Goal: Task Accomplishment & Management: Use online tool/utility

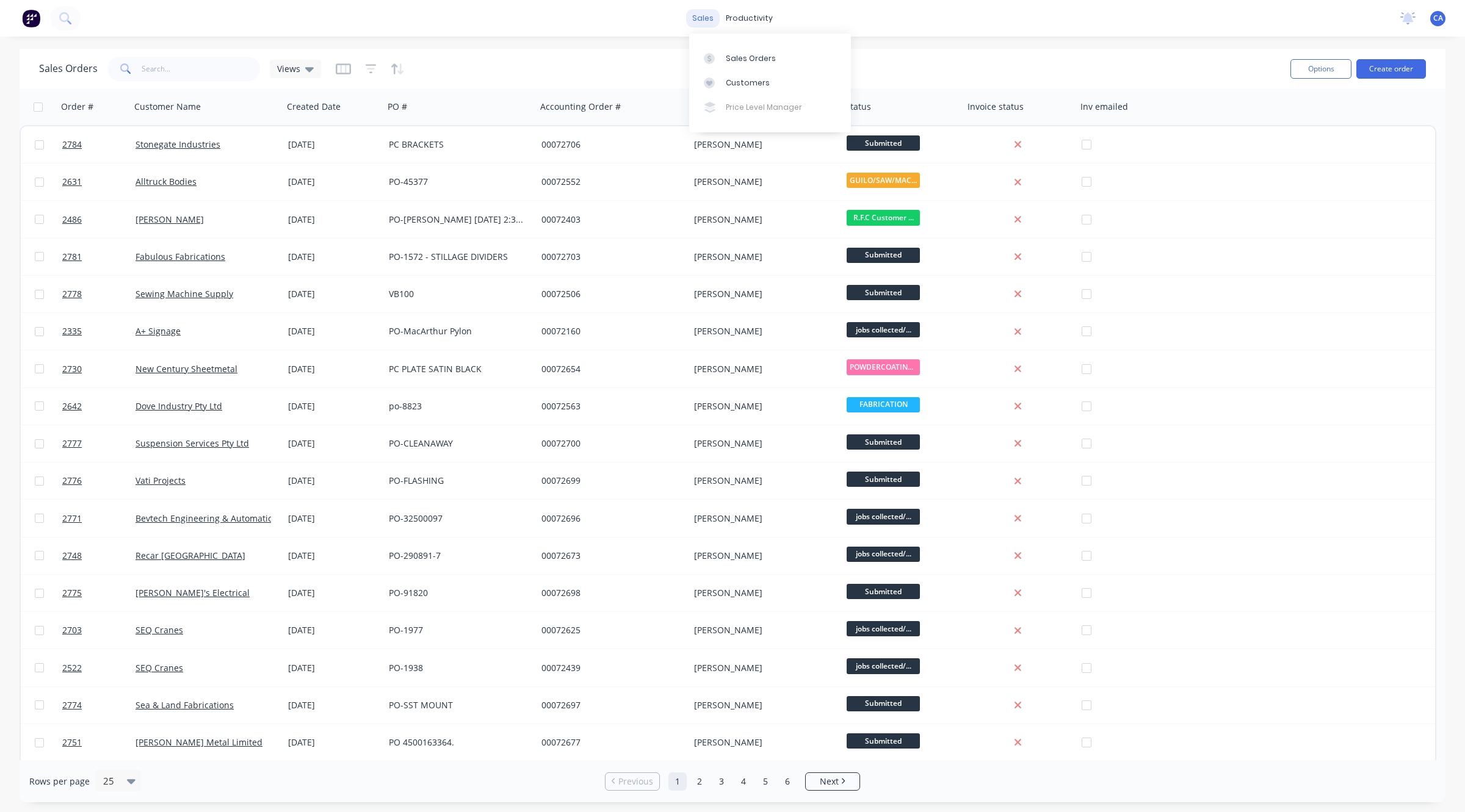
click at [694, 15] on div "sales" at bounding box center [703, 18] width 33 height 18
click at [735, 61] on div "Sales Orders" at bounding box center [751, 59] width 50 height 11
click at [745, 57] on div "Sales Orders" at bounding box center [751, 59] width 50 height 11
click at [763, 63] on div "Sales Orders" at bounding box center [751, 59] width 50 height 11
click at [762, 14] on div "productivity" at bounding box center [749, 18] width 59 height 18
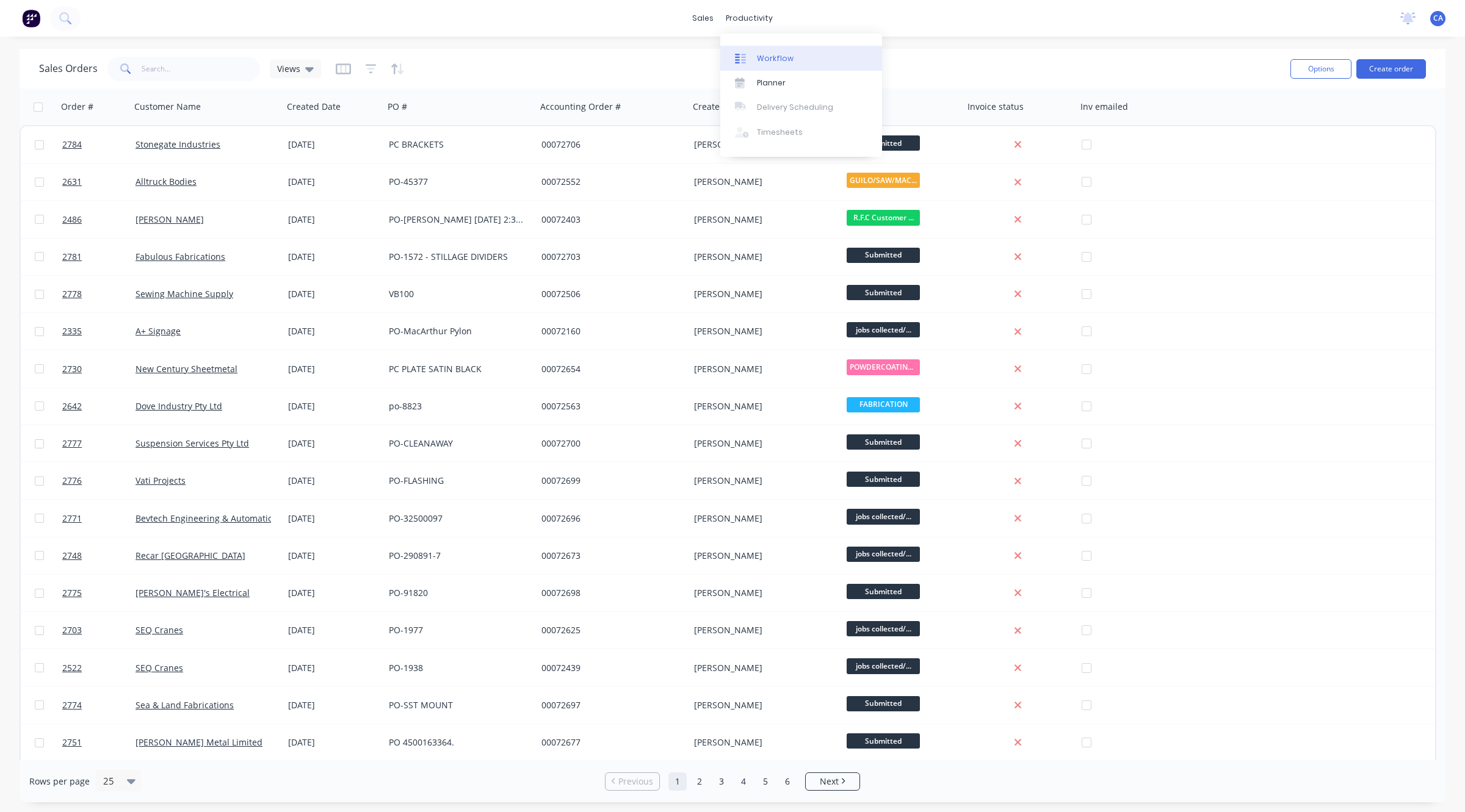
click at [774, 50] on link "Workflow" at bounding box center [801, 58] width 162 height 24
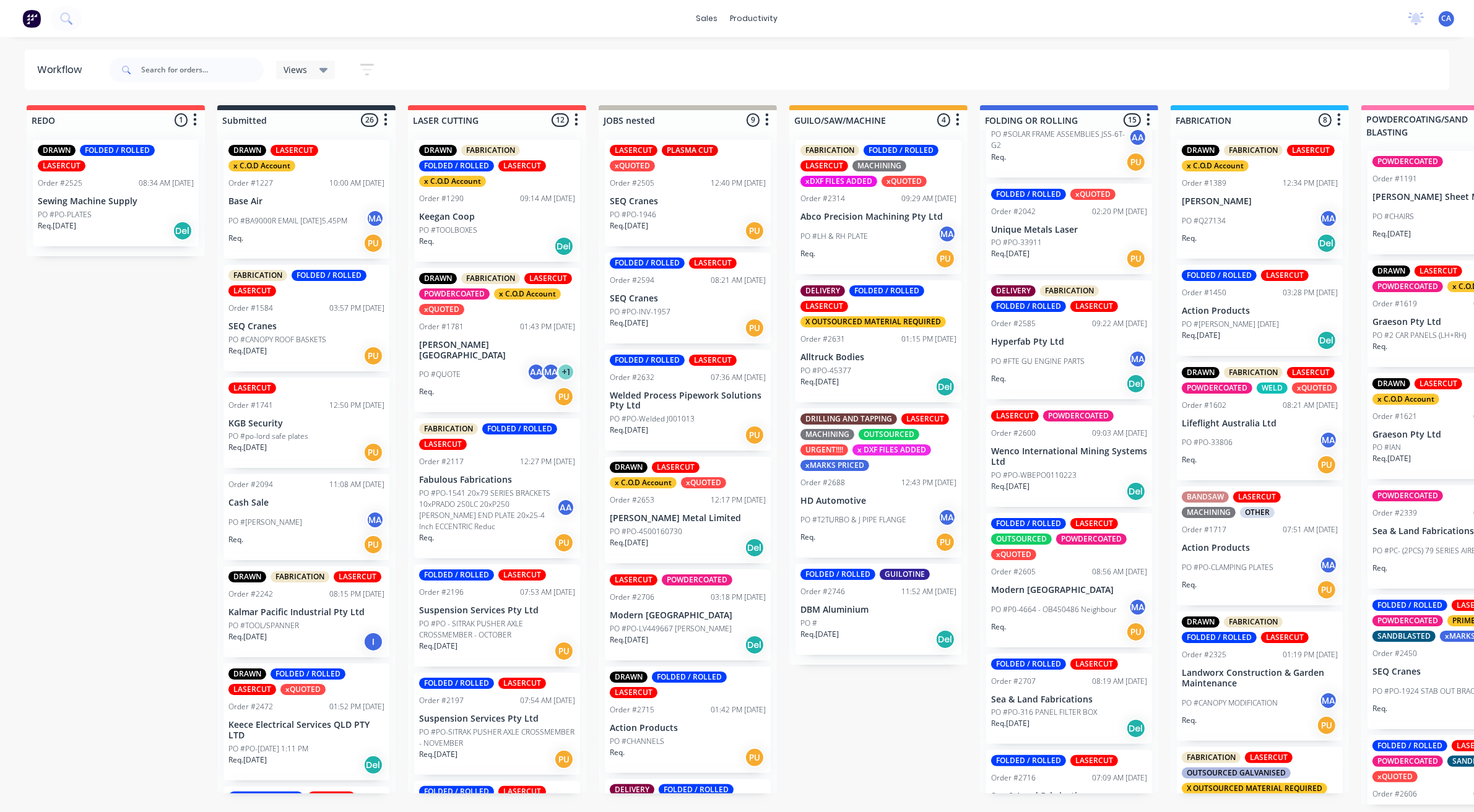
scroll to position [310, 0]
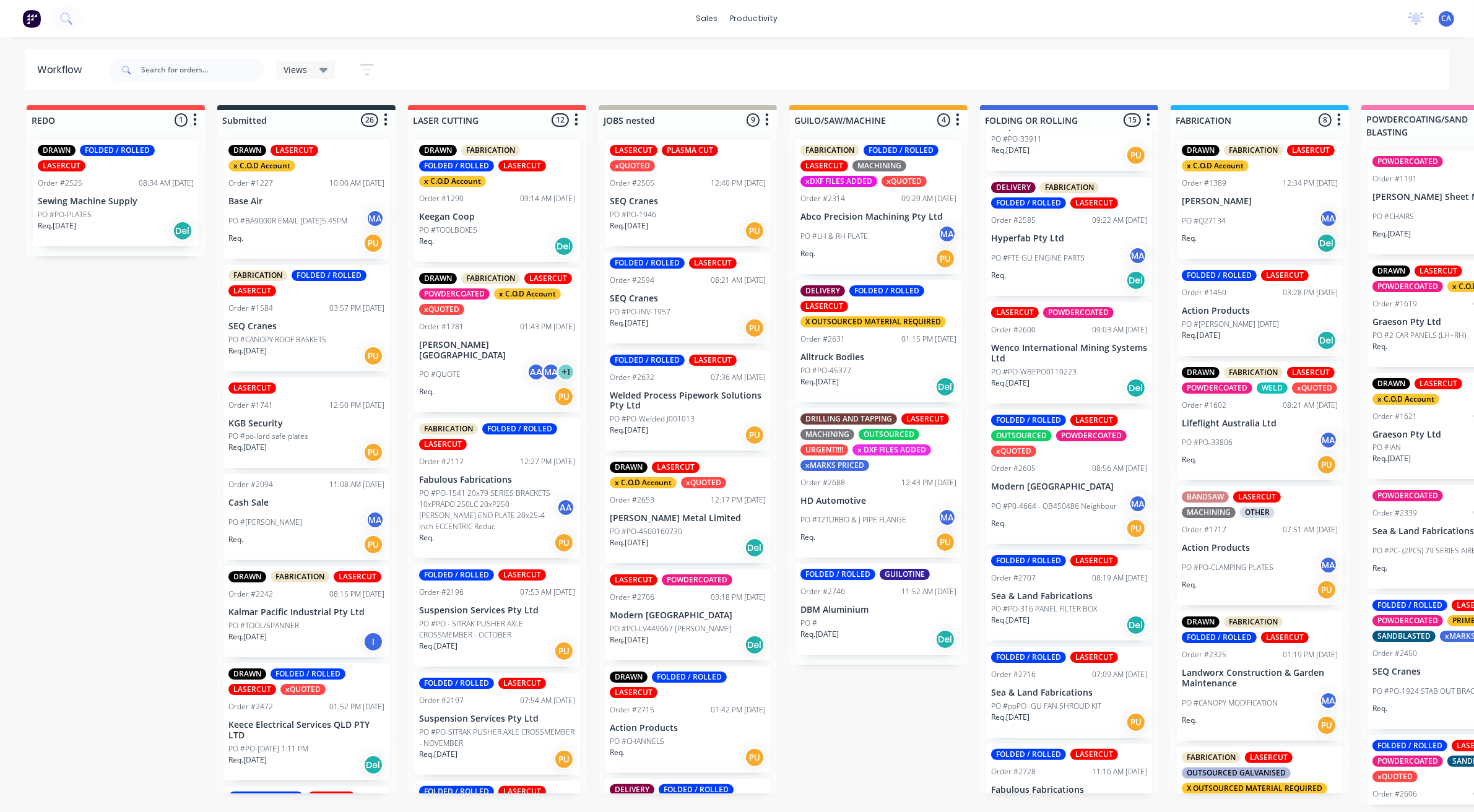
click at [1059, 614] on div "Req. 22/08/25 Del" at bounding box center [1069, 625] width 156 height 21
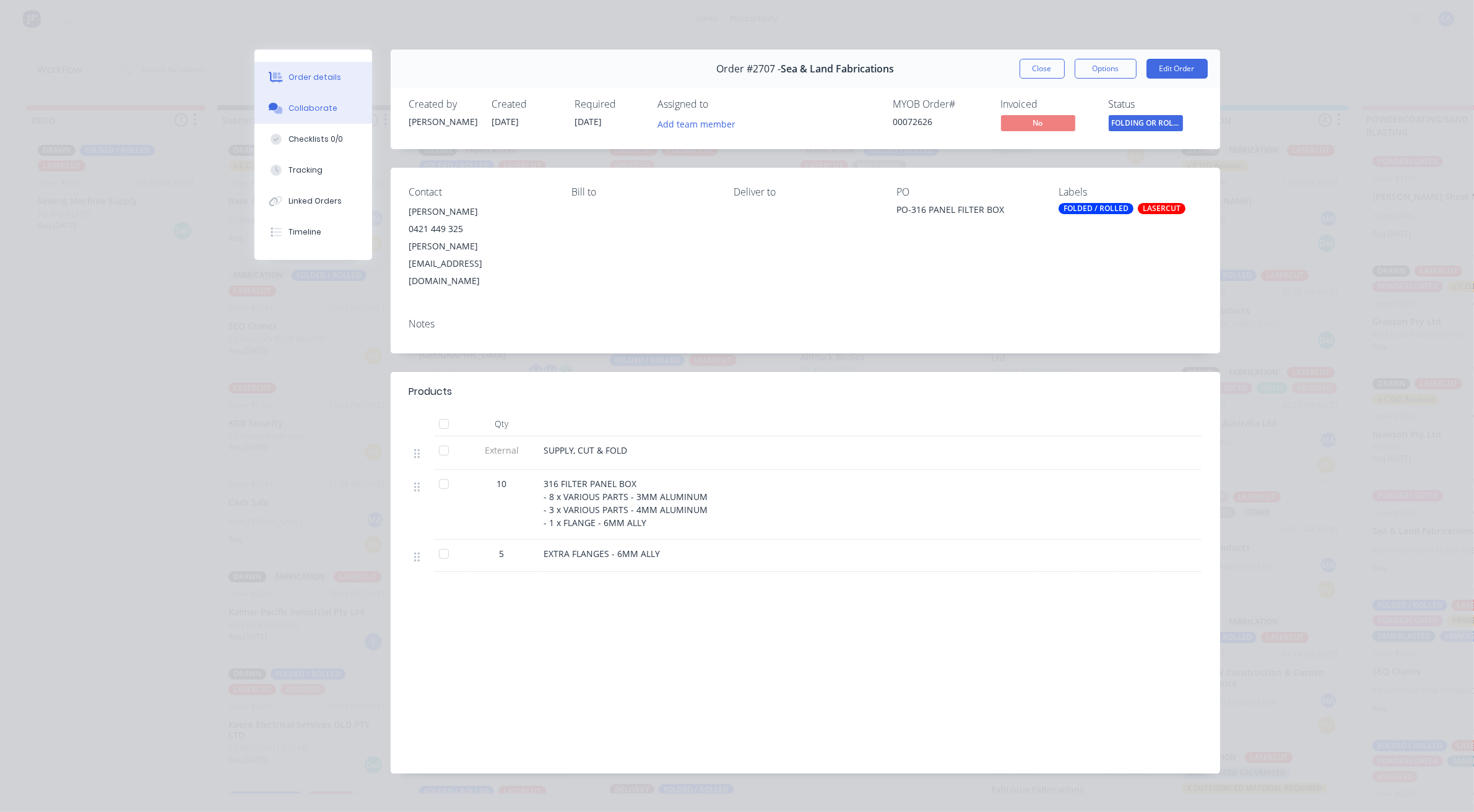
click at [301, 104] on div "Collaborate" at bounding box center [313, 108] width 49 height 11
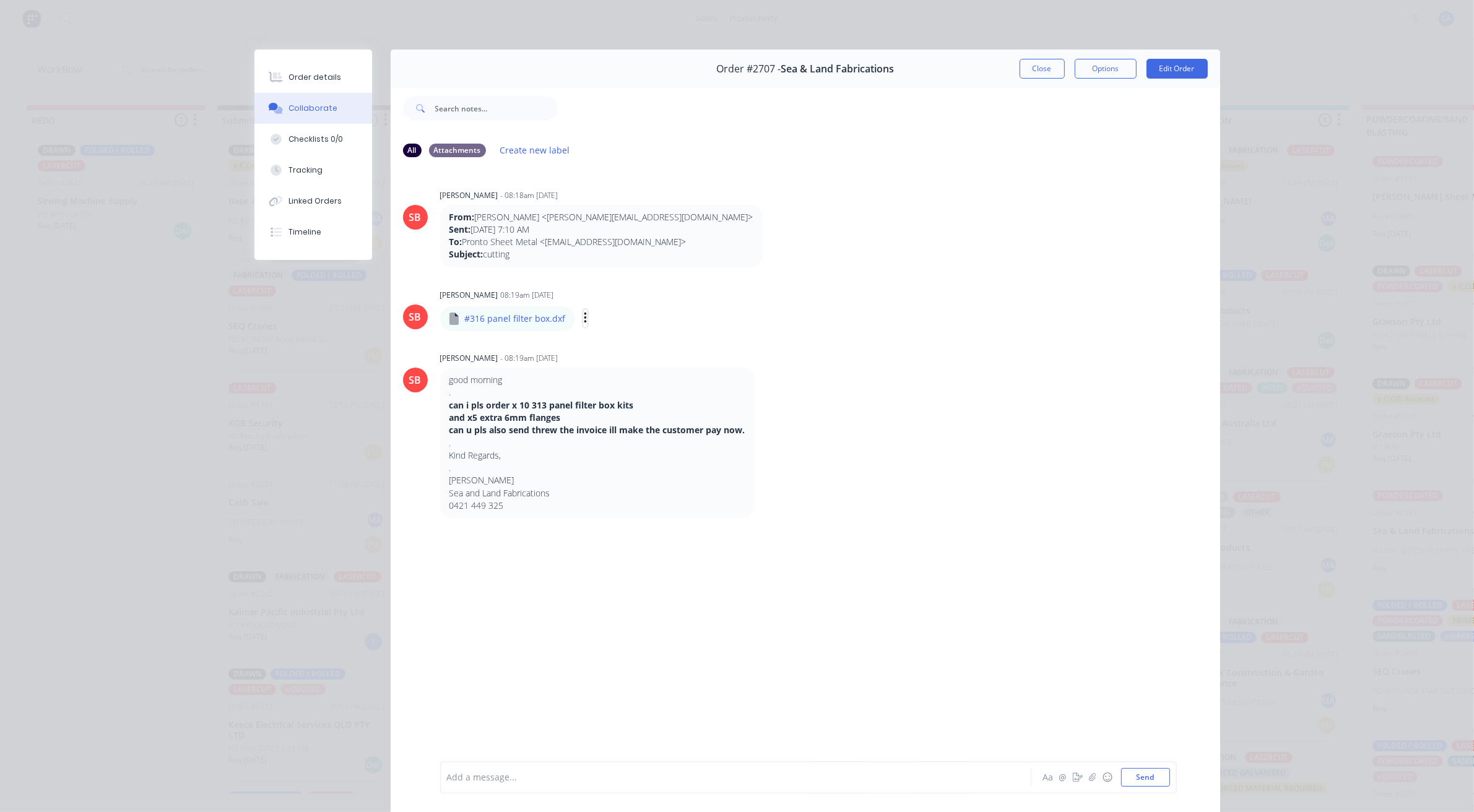
click at [583, 319] on button "button" at bounding box center [585, 319] width 5 height 18
click at [622, 350] on button "Download" at bounding box center [667, 351] width 139 height 28
click at [1026, 63] on button "Close" at bounding box center [1042, 69] width 45 height 20
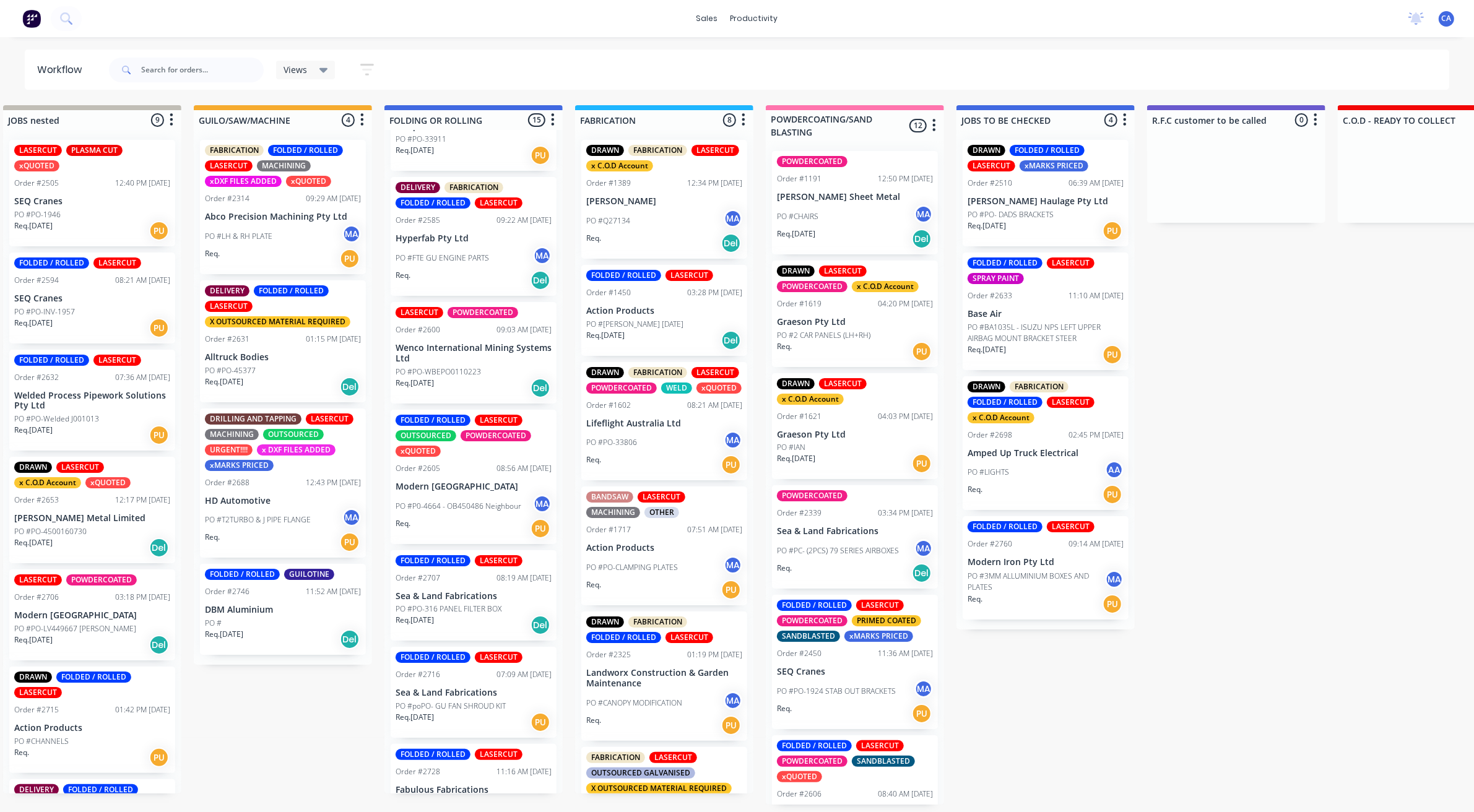
drag, startPoint x: 762, startPoint y: 337, endPoint x: 870, endPoint y: 355, distance: 109.5
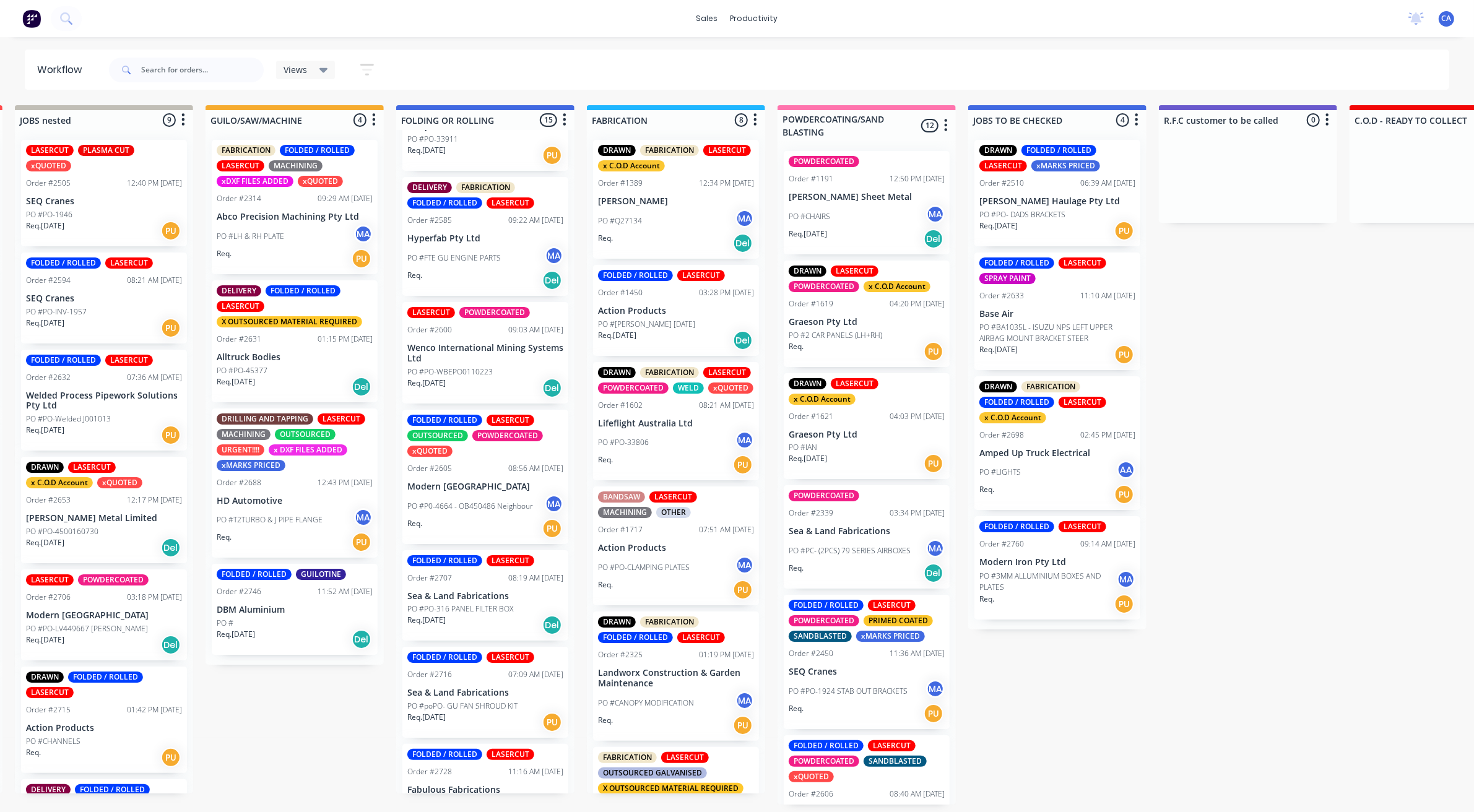
drag, startPoint x: 812, startPoint y: 381, endPoint x: 760, endPoint y: 375, distance: 52.3
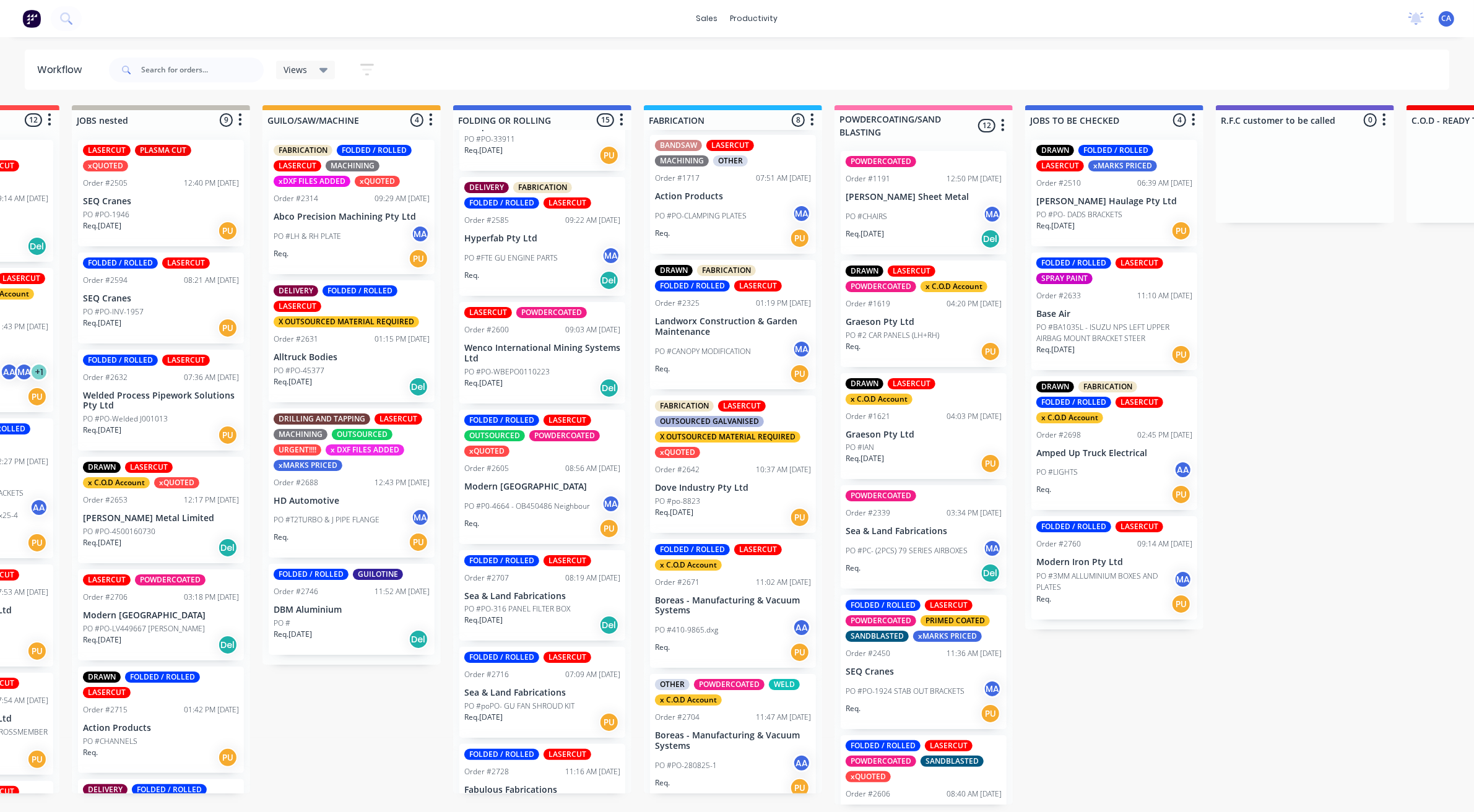
scroll to position [373, 0]
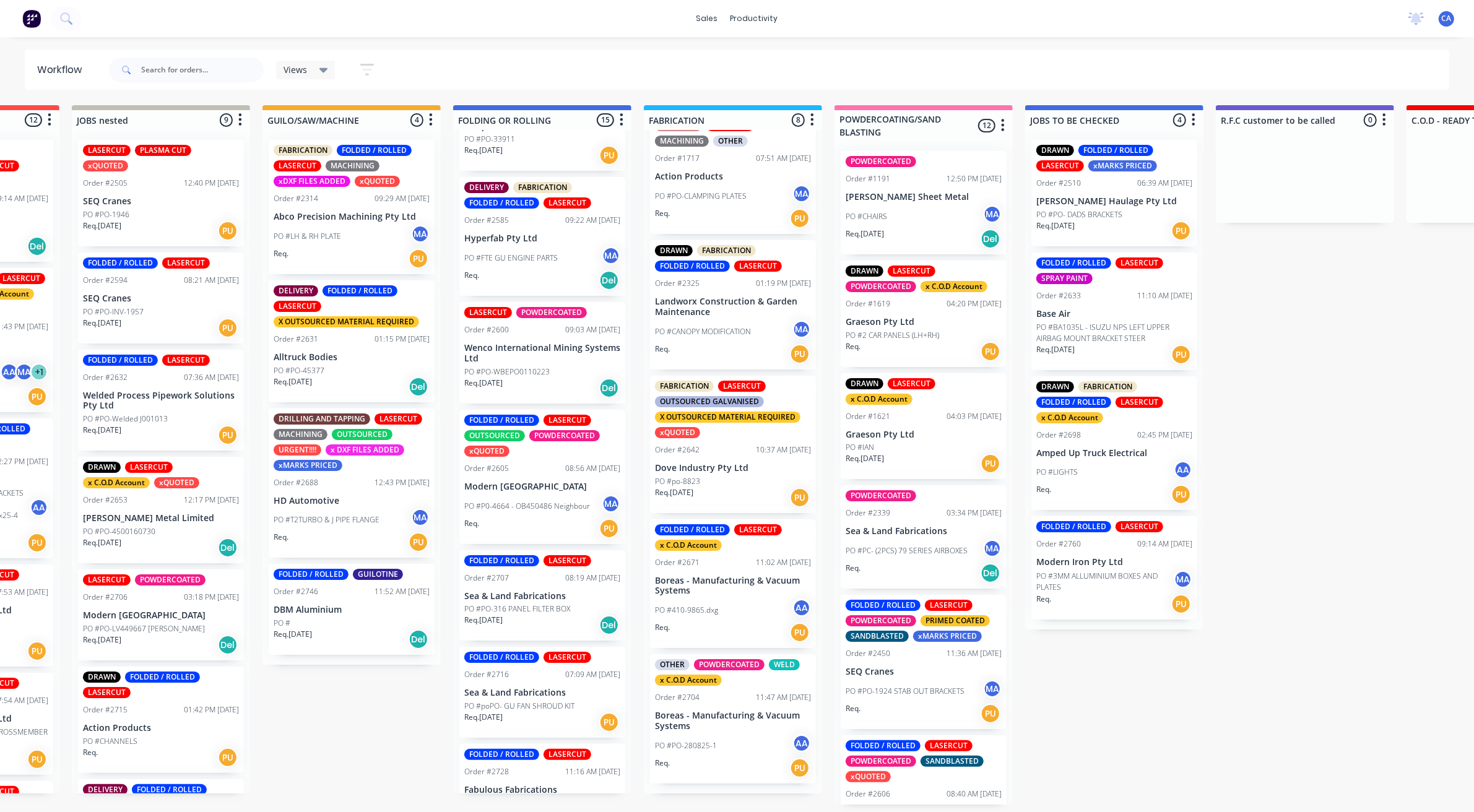
click at [716, 432] on div "FABRICATION LASERCUT OUTSOURCED GALVANISED X OUTSOURCED MATERIAL REQUIRED xQUOT…" at bounding box center [733, 410] width 156 height 58
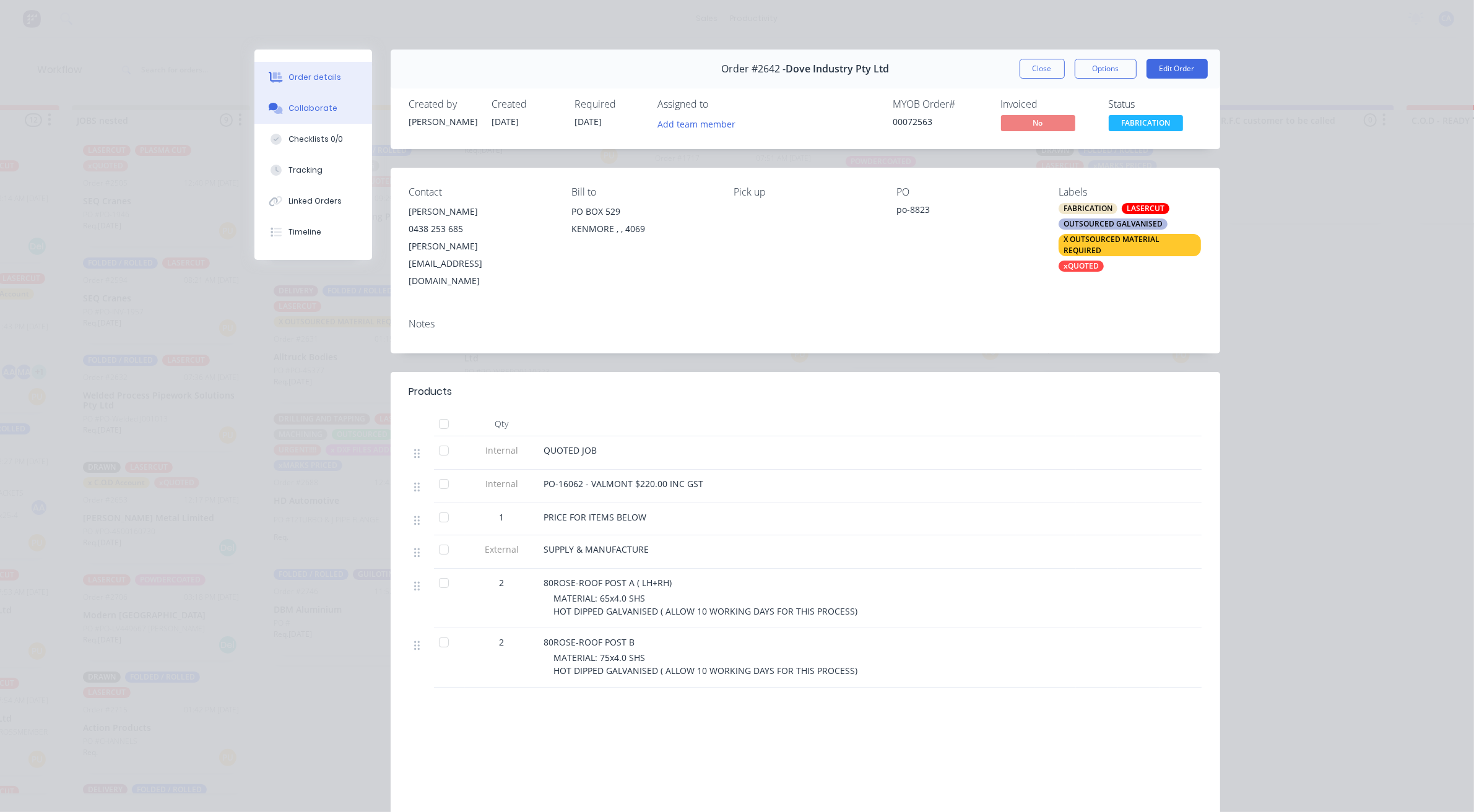
click at [317, 120] on button "Collaborate" at bounding box center [313, 108] width 118 height 31
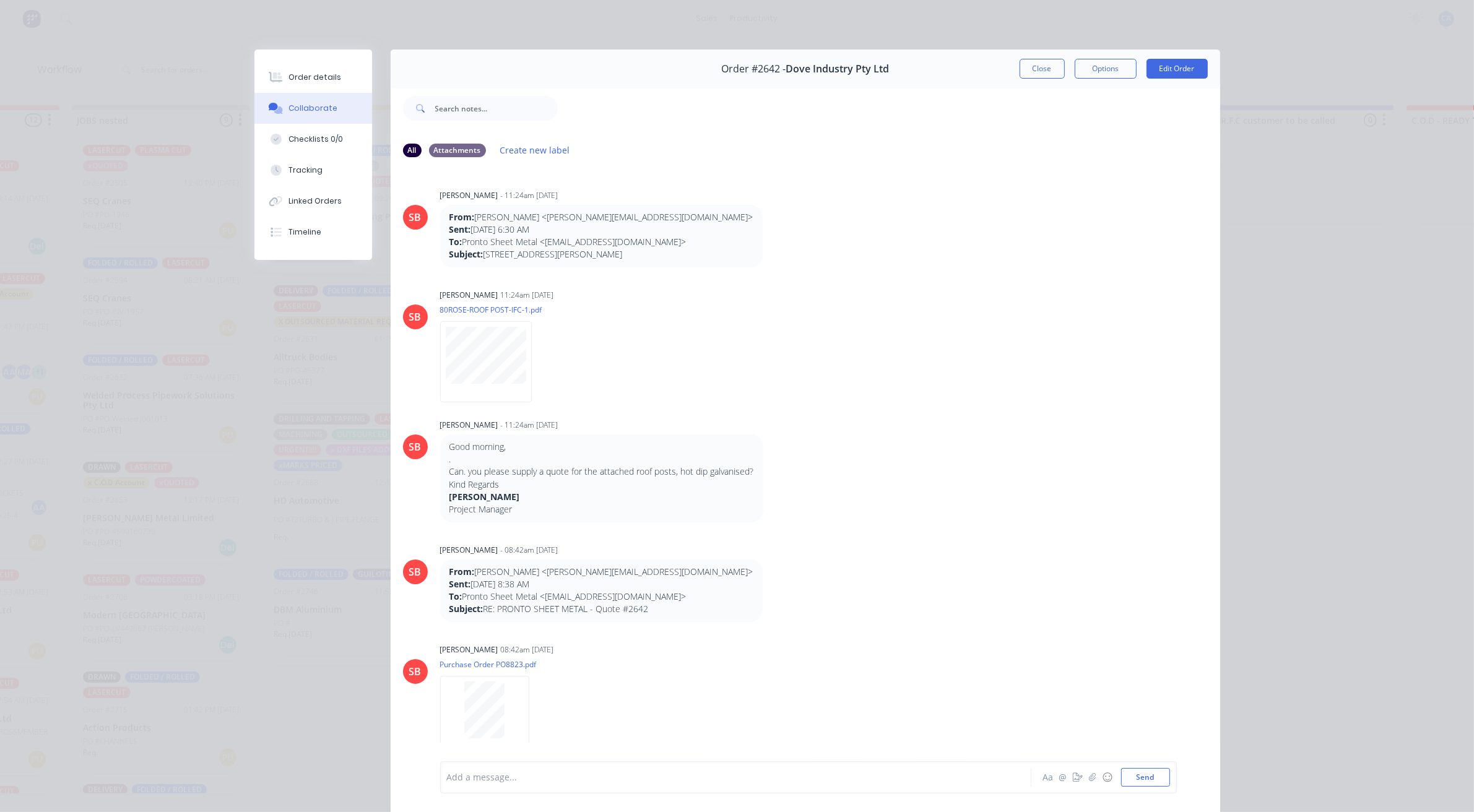
scroll to position [0, 527]
click at [1040, 72] on button "Close" at bounding box center [1042, 69] width 45 height 20
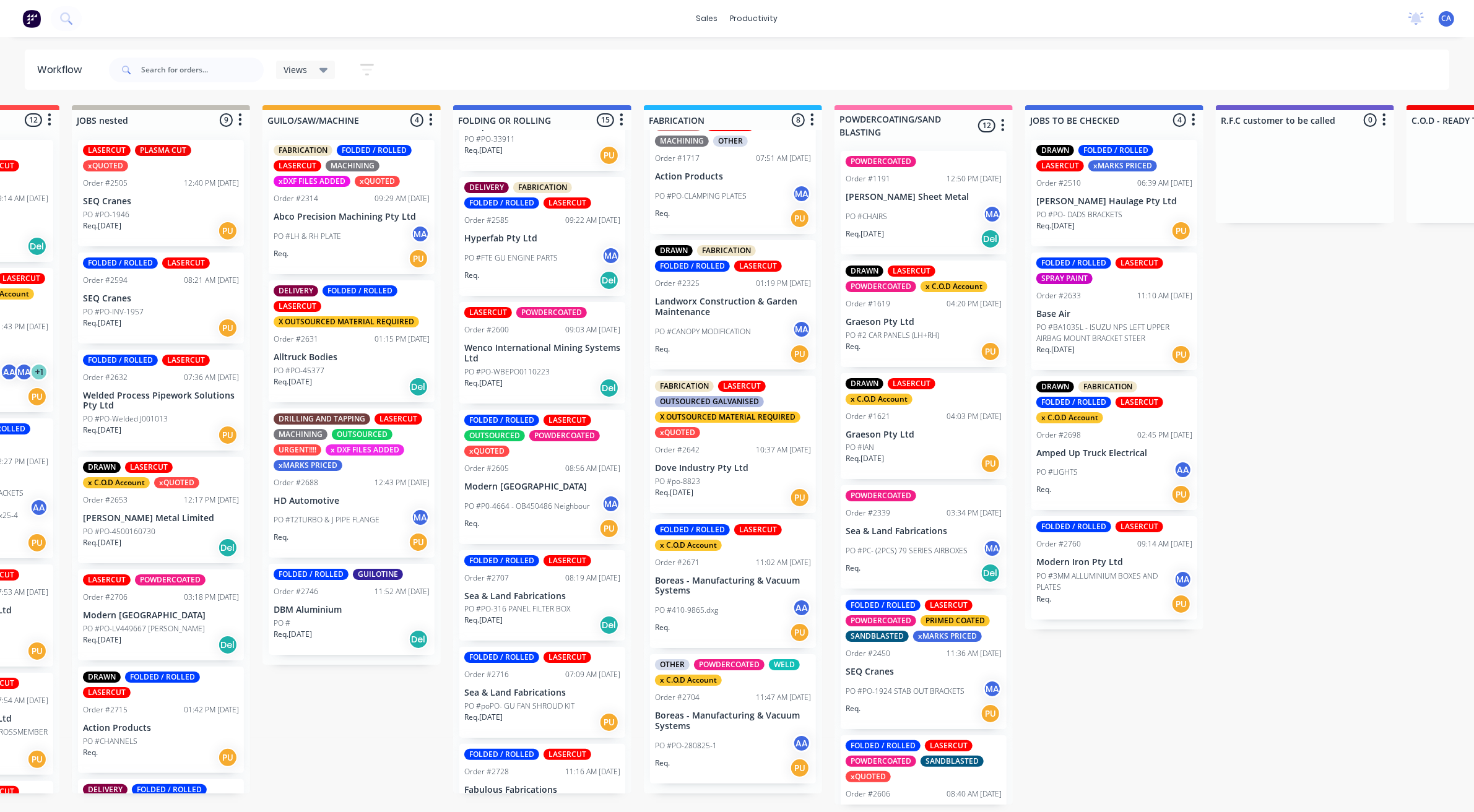
click at [348, 613] on p "DBM Aluminium" at bounding box center [352, 609] width 156 height 11
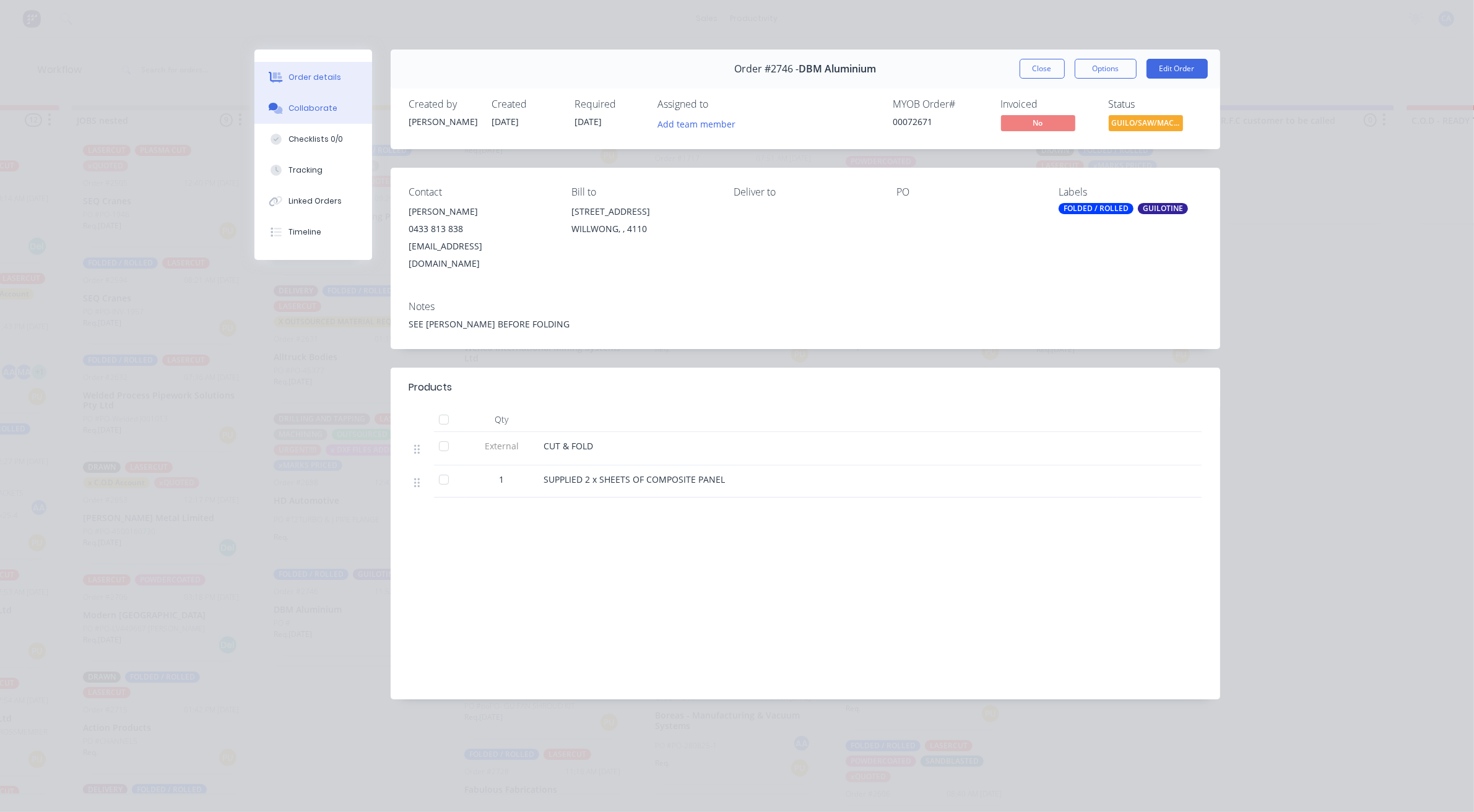
click at [307, 104] on div "Collaborate" at bounding box center [313, 108] width 49 height 11
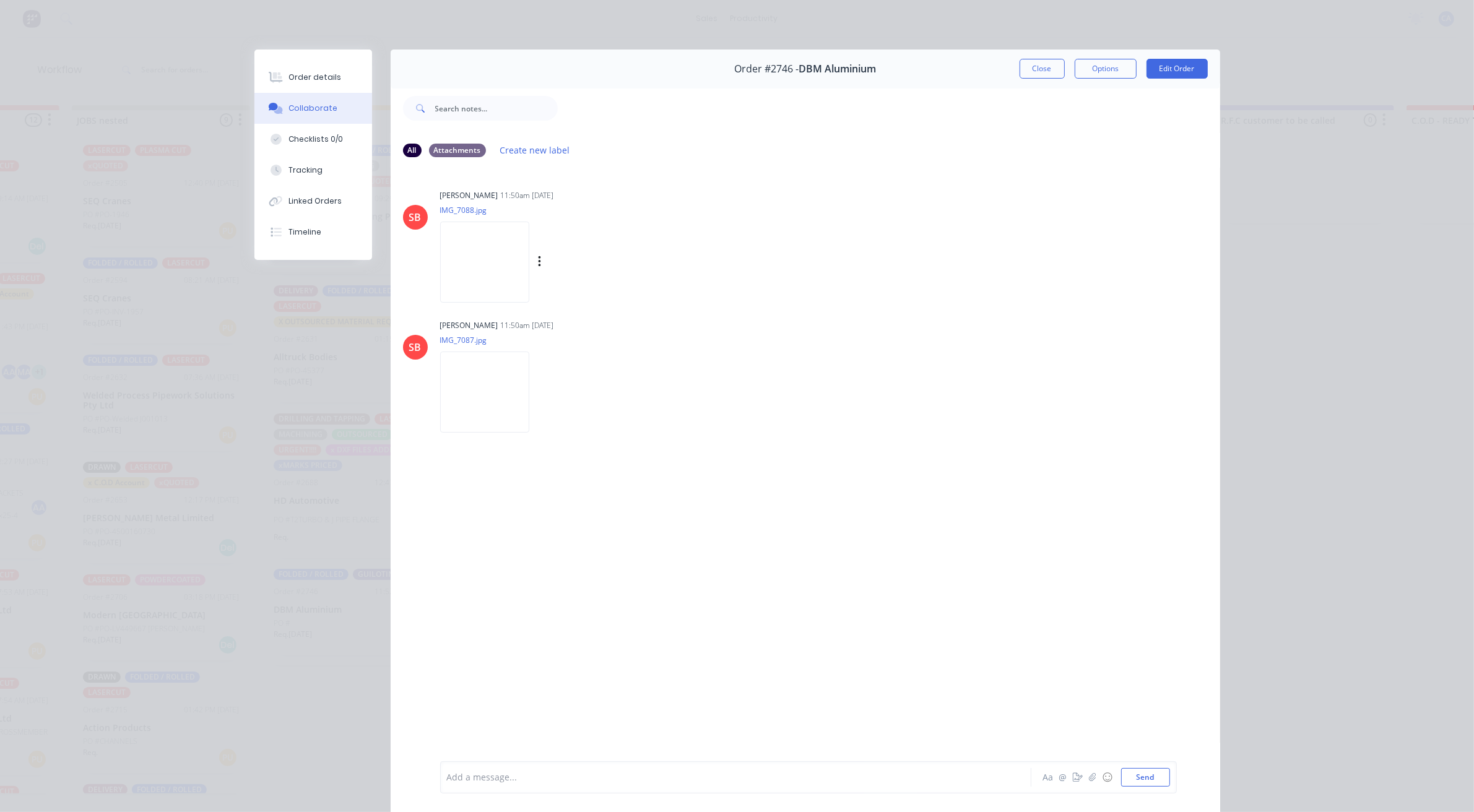
click at [502, 269] on img at bounding box center [484, 262] width 89 height 81
click at [552, 272] on div "Labels Download" at bounding box center [553, 262] width 227 height 93
click at [555, 264] on div "Labels Download" at bounding box center [604, 262] width 139 height 18
click at [552, 263] on div "Labels Download" at bounding box center [604, 262] width 139 height 18
click at [541, 263] on icon "button" at bounding box center [539, 262] width 4 height 14
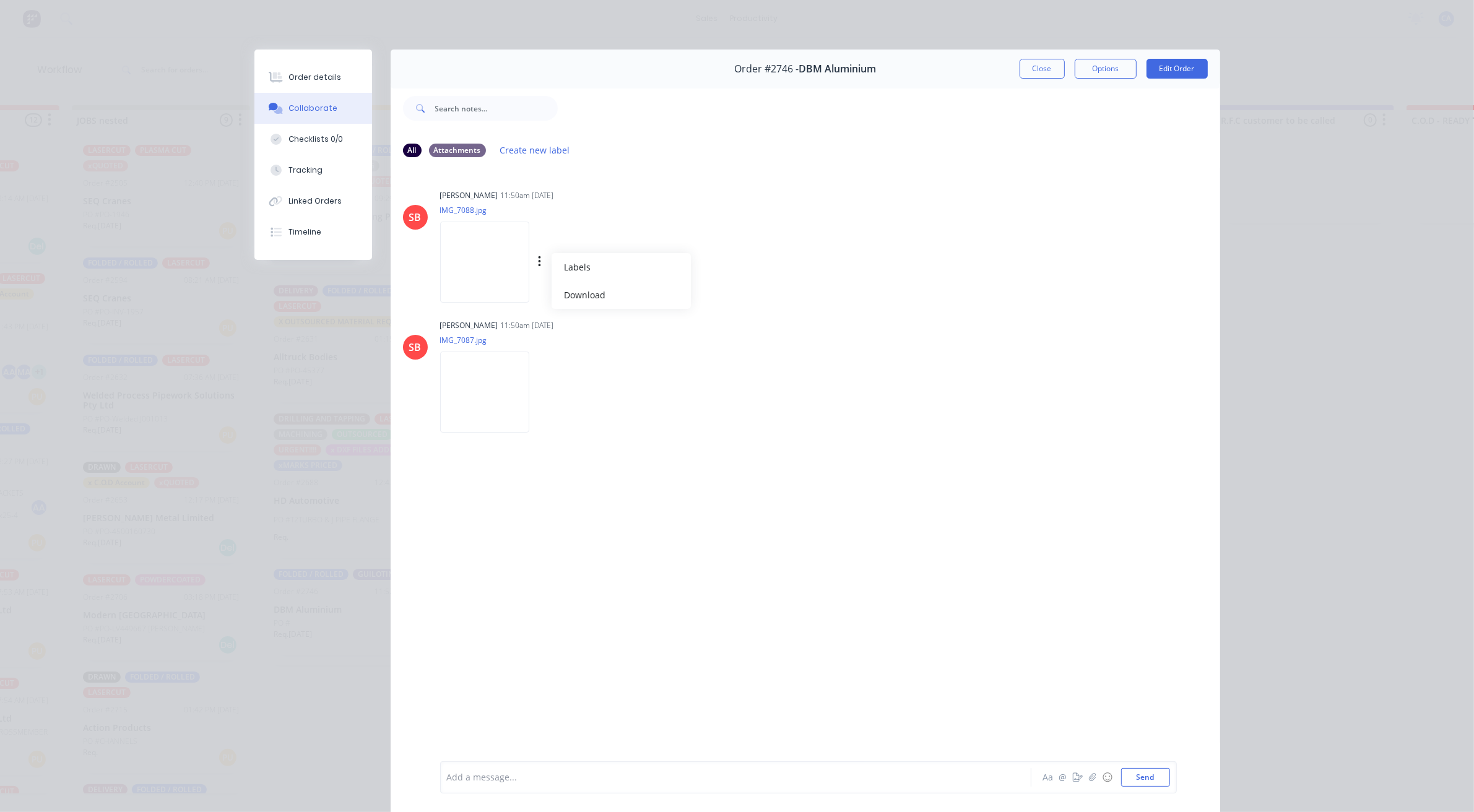
click at [526, 274] on img at bounding box center [484, 262] width 89 height 81
click at [541, 264] on icon "button" at bounding box center [539, 262] width 4 height 14
click at [564, 289] on button "Download" at bounding box center [622, 295] width 139 height 28
click at [1179, 39] on div "Order details Collaborate Checklists 0/0 Tracking Linked Orders Timeline Order …" at bounding box center [737, 406] width 1474 height 812
click at [494, 281] on img at bounding box center [484, 262] width 89 height 81
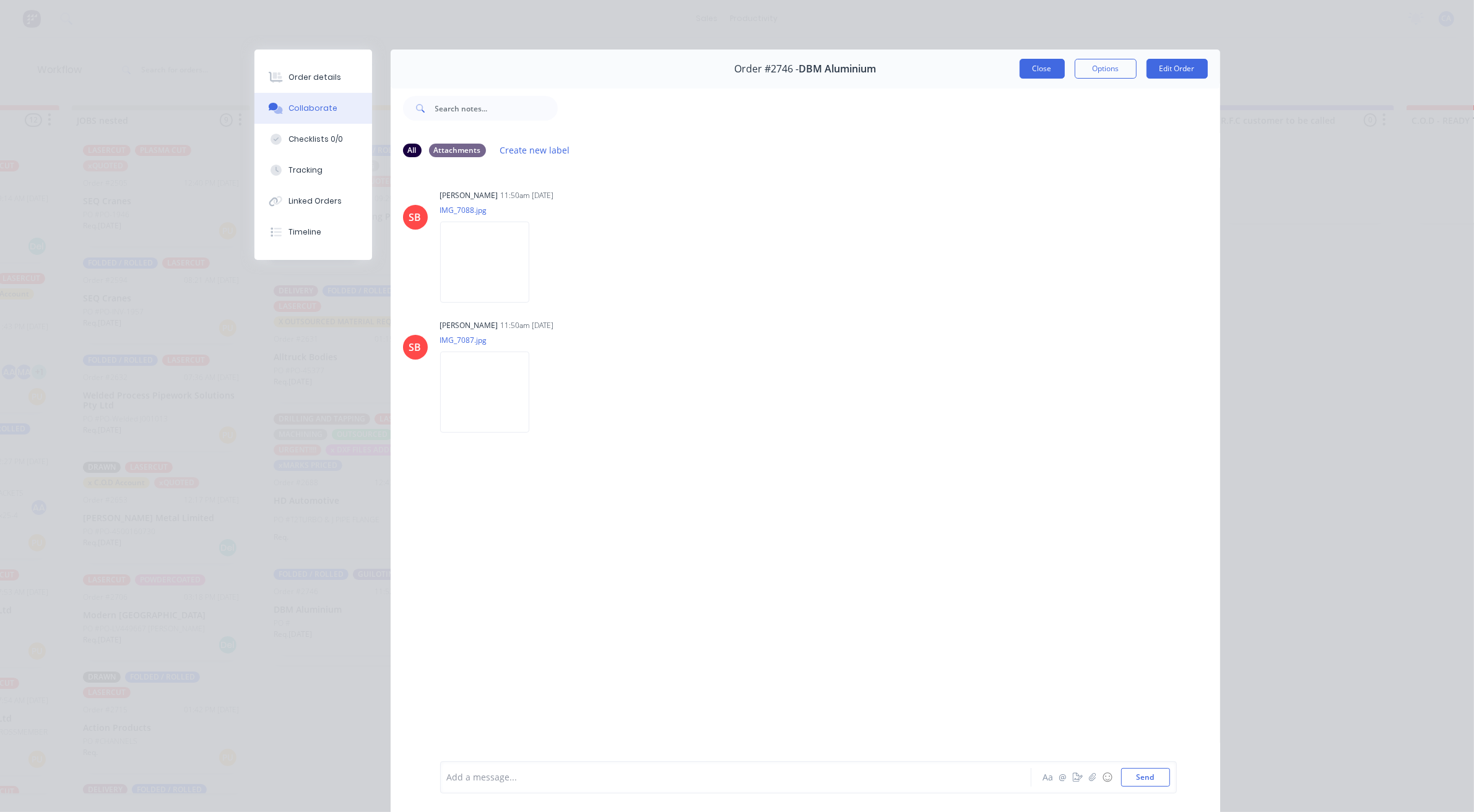
click at [1054, 72] on button "Close" at bounding box center [1042, 69] width 45 height 20
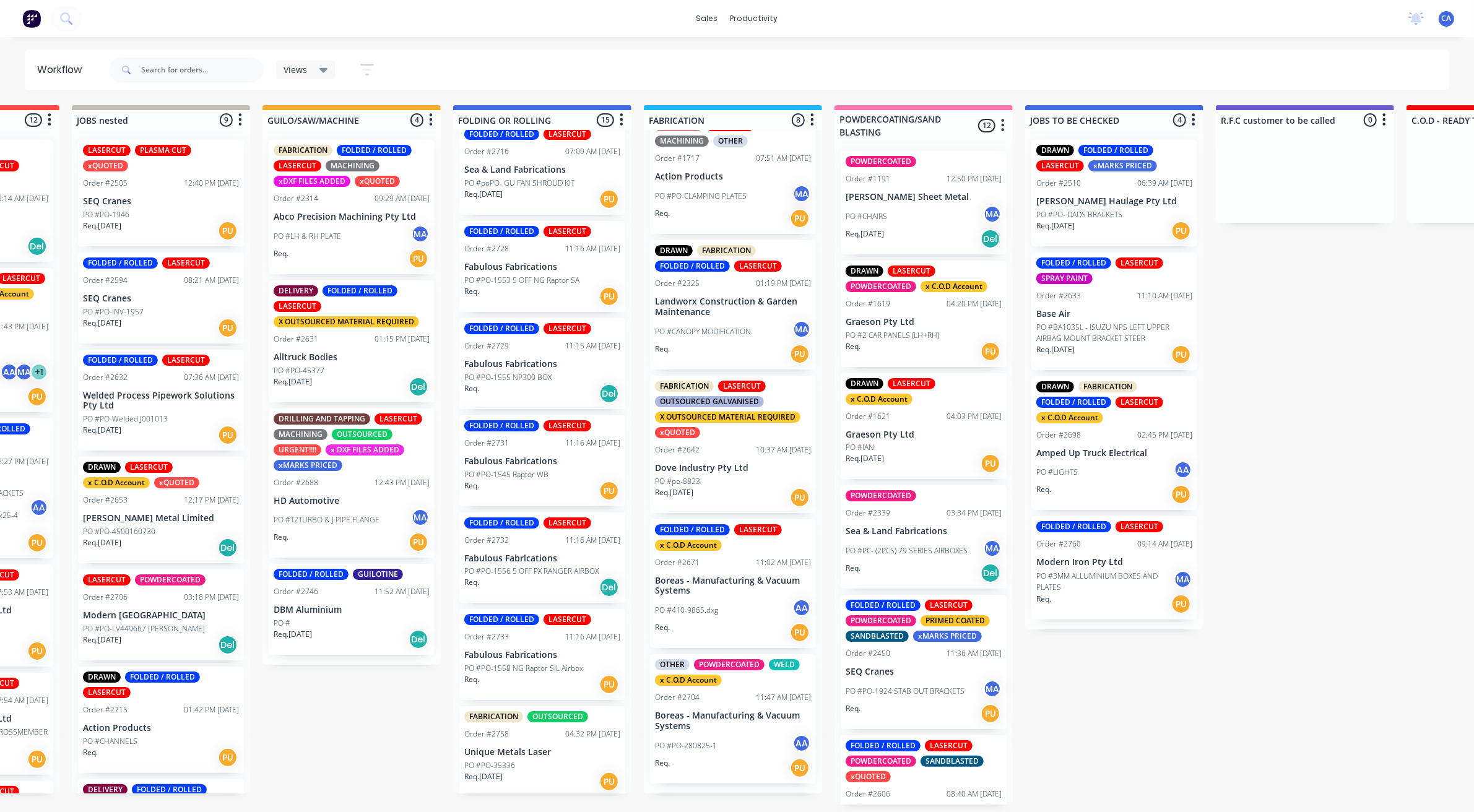
scroll to position [790, 0]
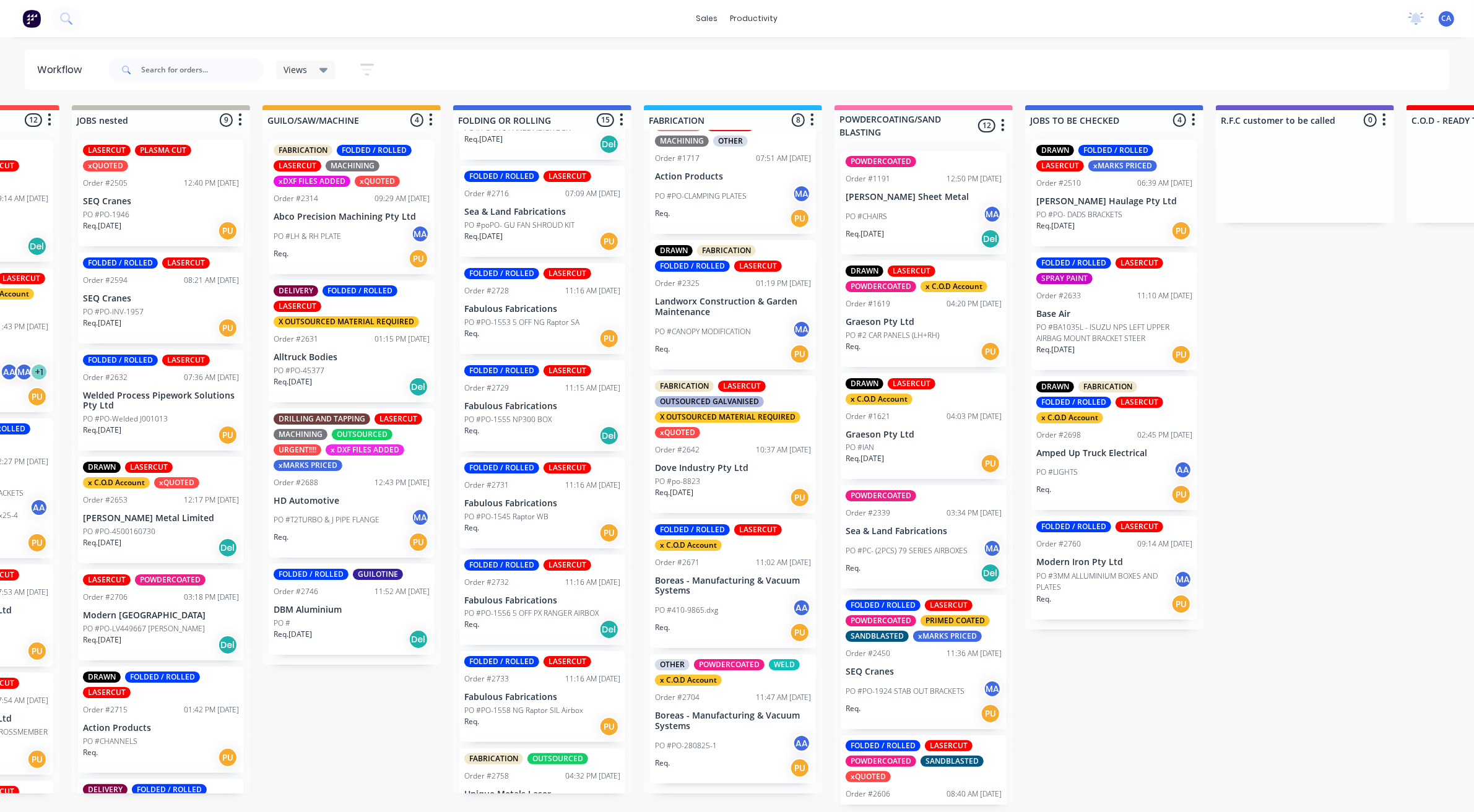
click at [517, 240] on div "Req. 25/08/25 PU" at bounding box center [543, 241] width 156 height 21
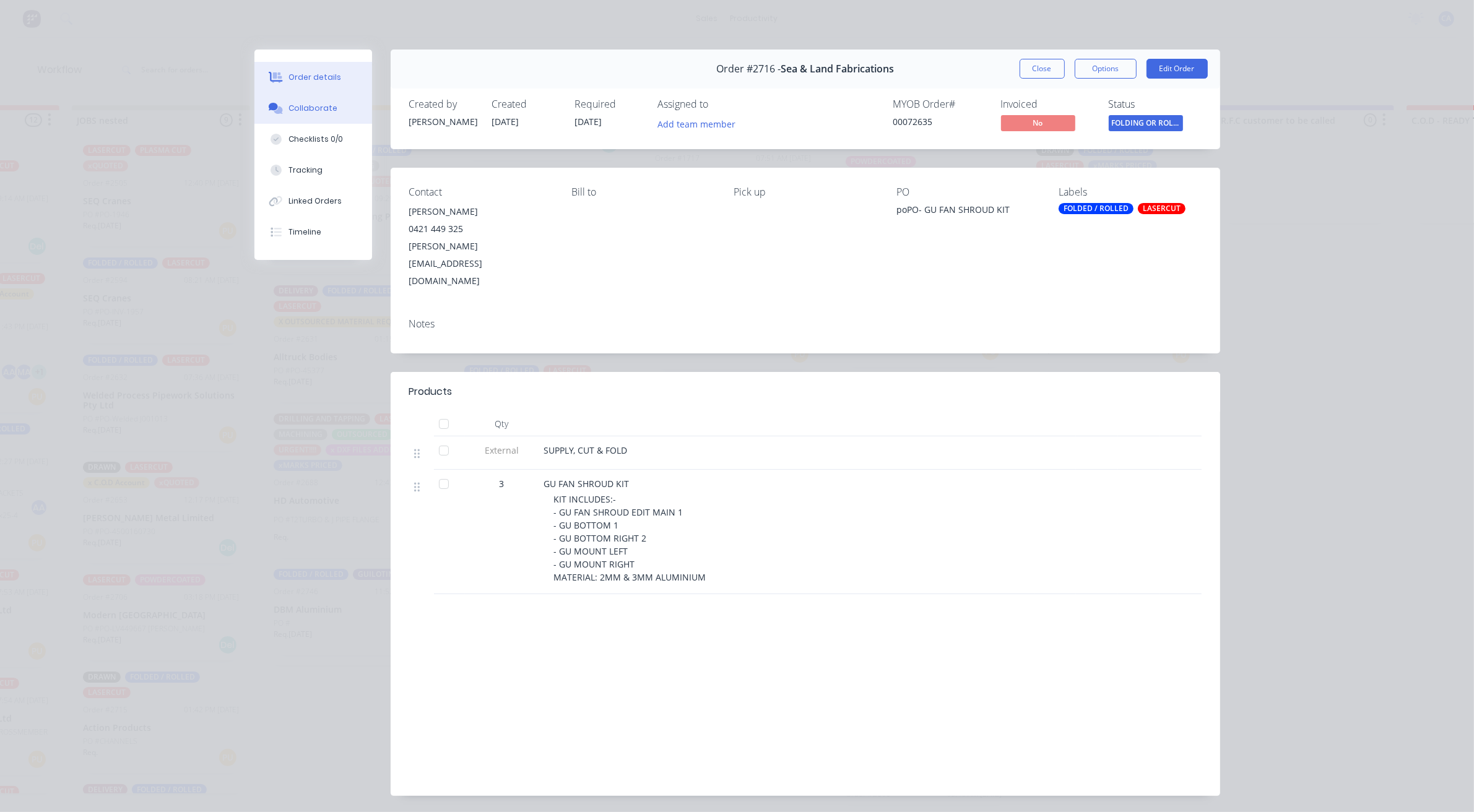
click at [307, 106] on div "Collaborate" at bounding box center [313, 108] width 49 height 11
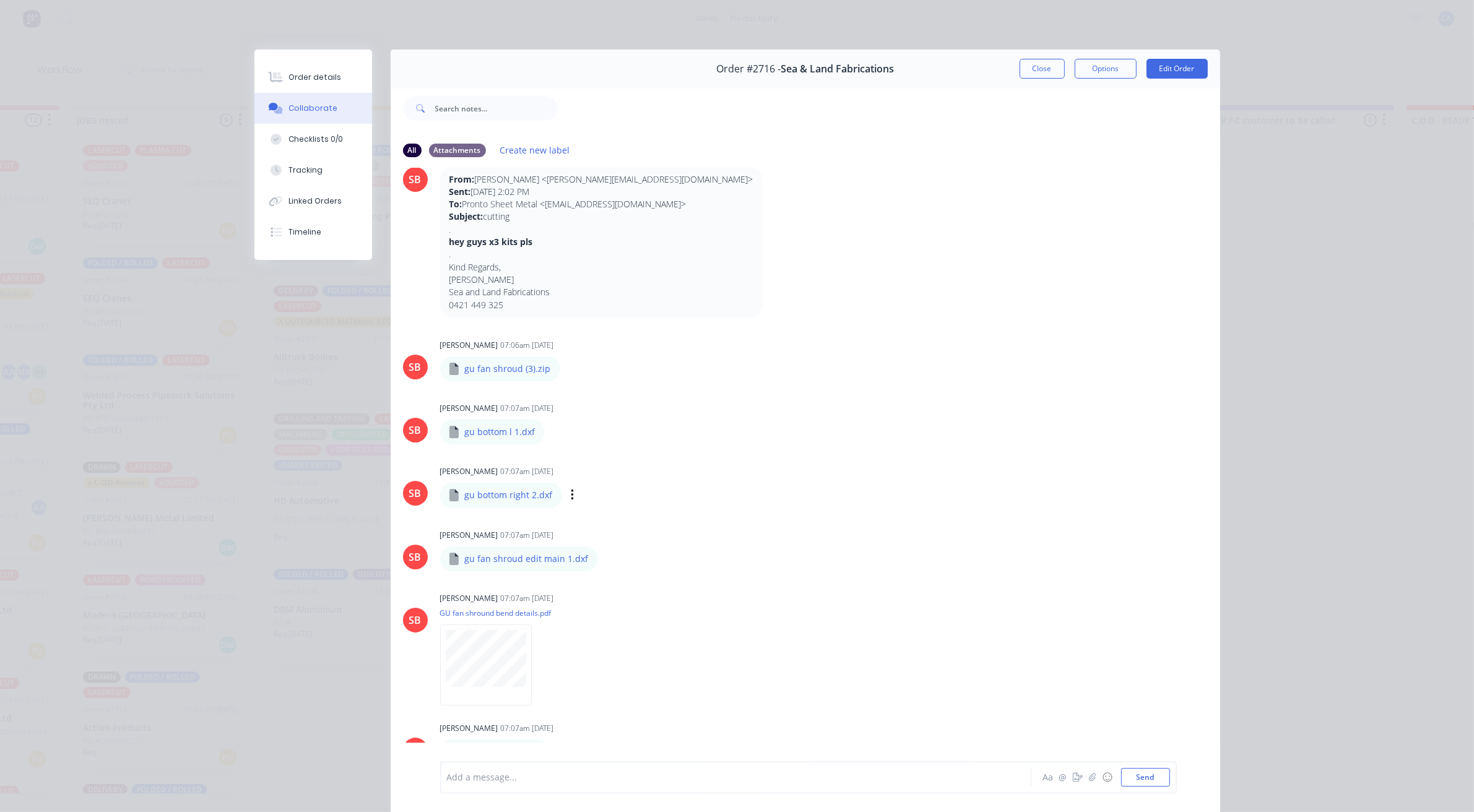
scroll to position [0, 0]
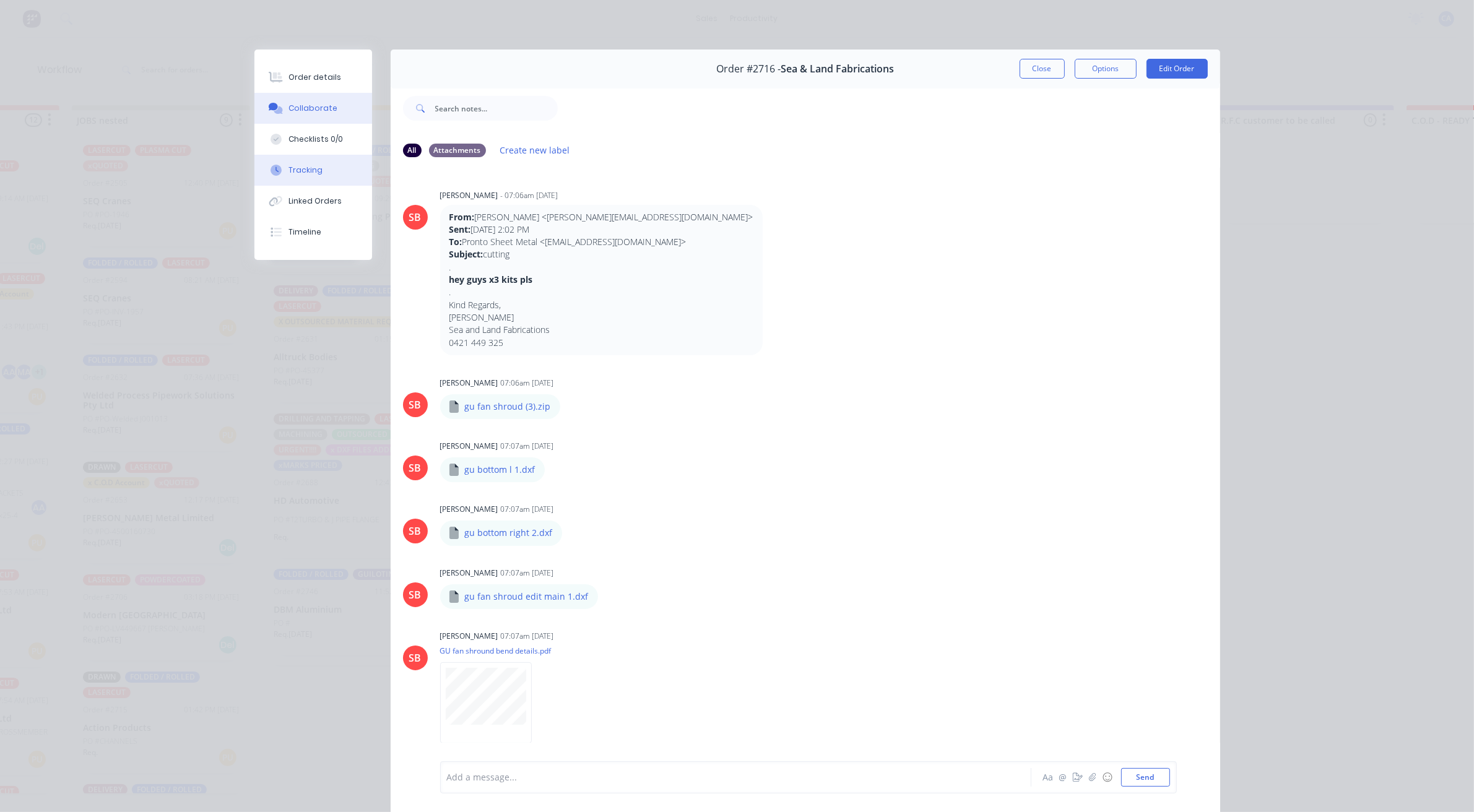
click at [308, 163] on button "Tracking" at bounding box center [313, 170] width 118 height 31
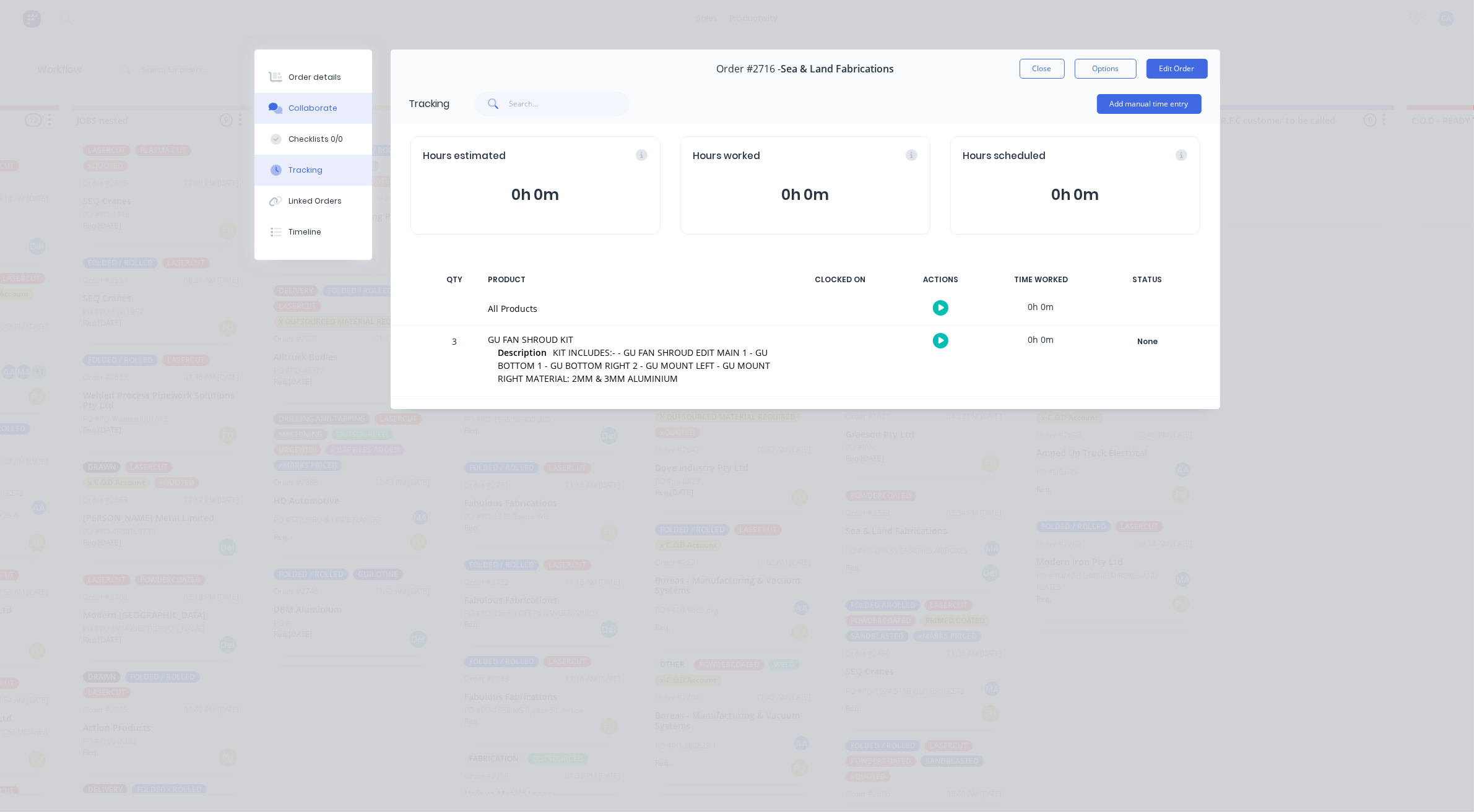
click at [320, 104] on div "Collaborate" at bounding box center [313, 108] width 49 height 11
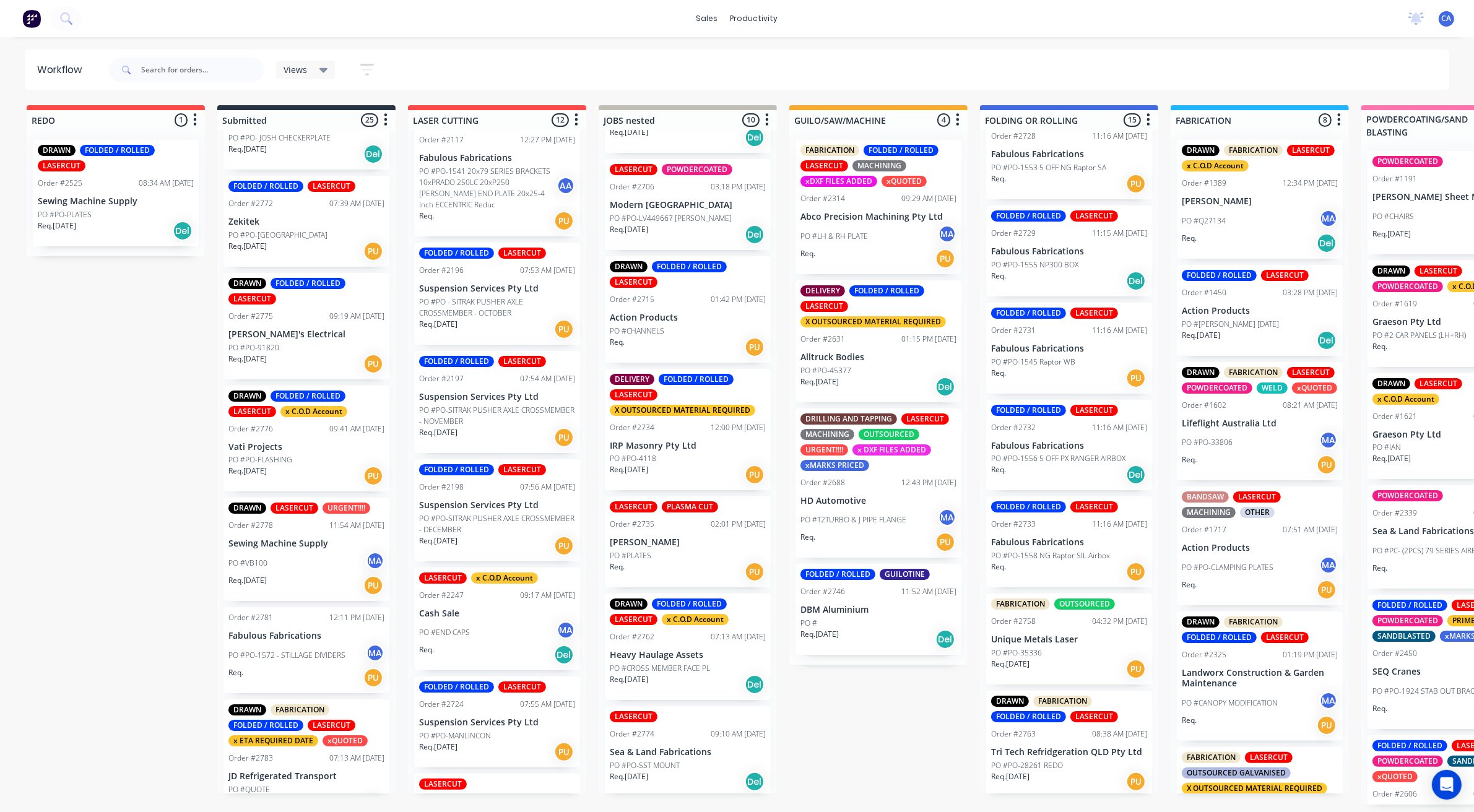
scroll to position [2112, 0]
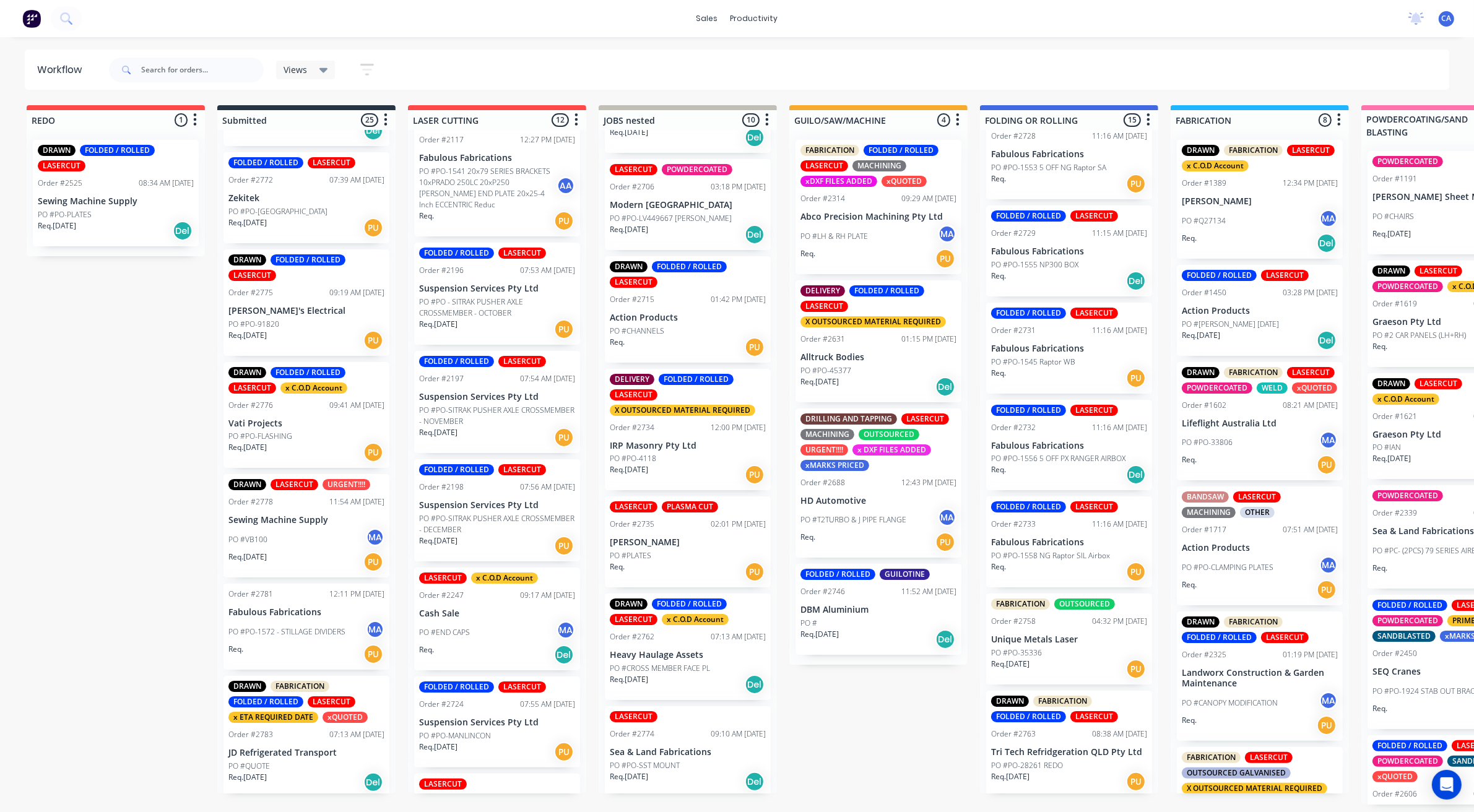
click at [308, 644] on div "Req. PU" at bounding box center [306, 654] width 156 height 21
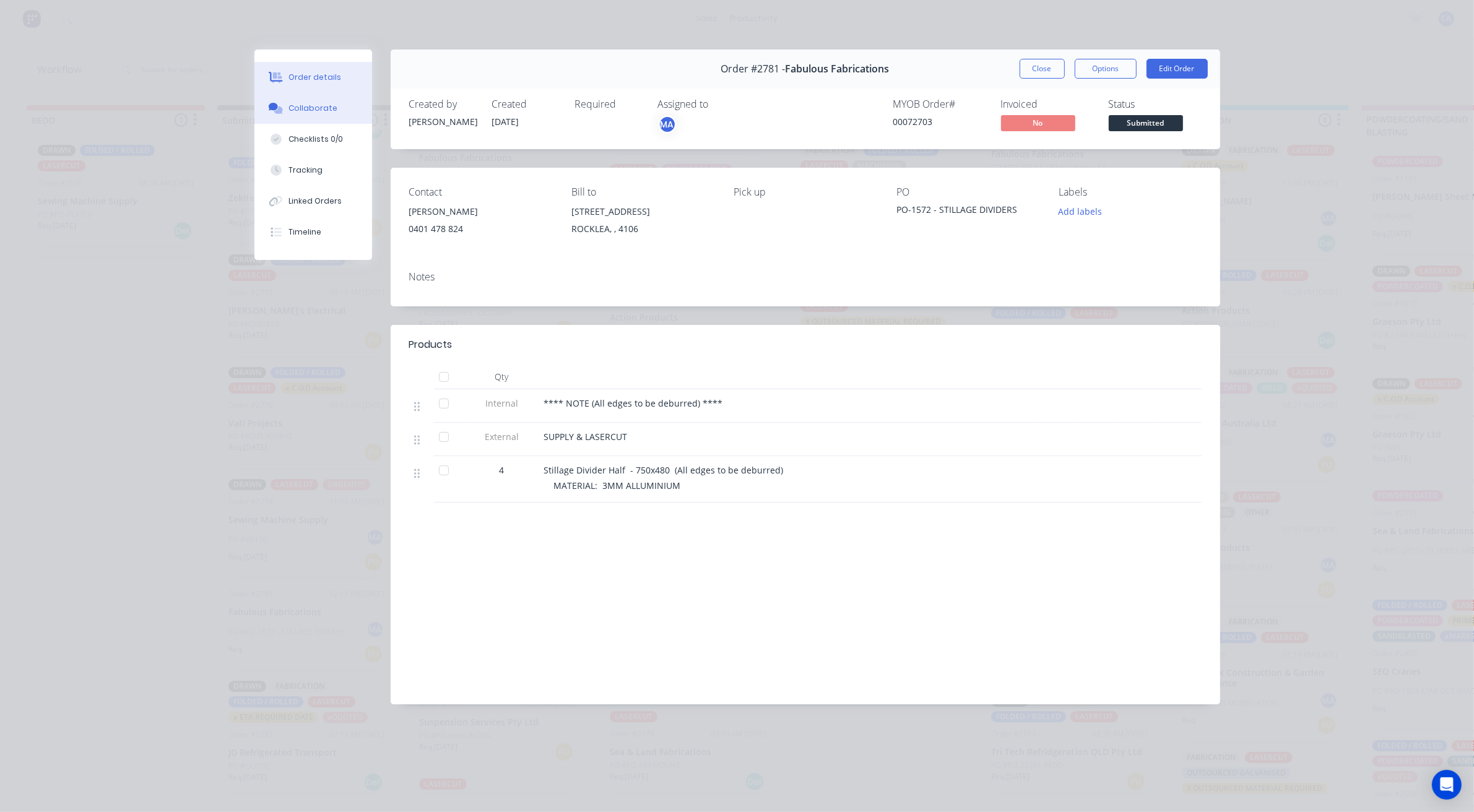
click at [339, 113] on button "Collaborate" at bounding box center [313, 108] width 118 height 31
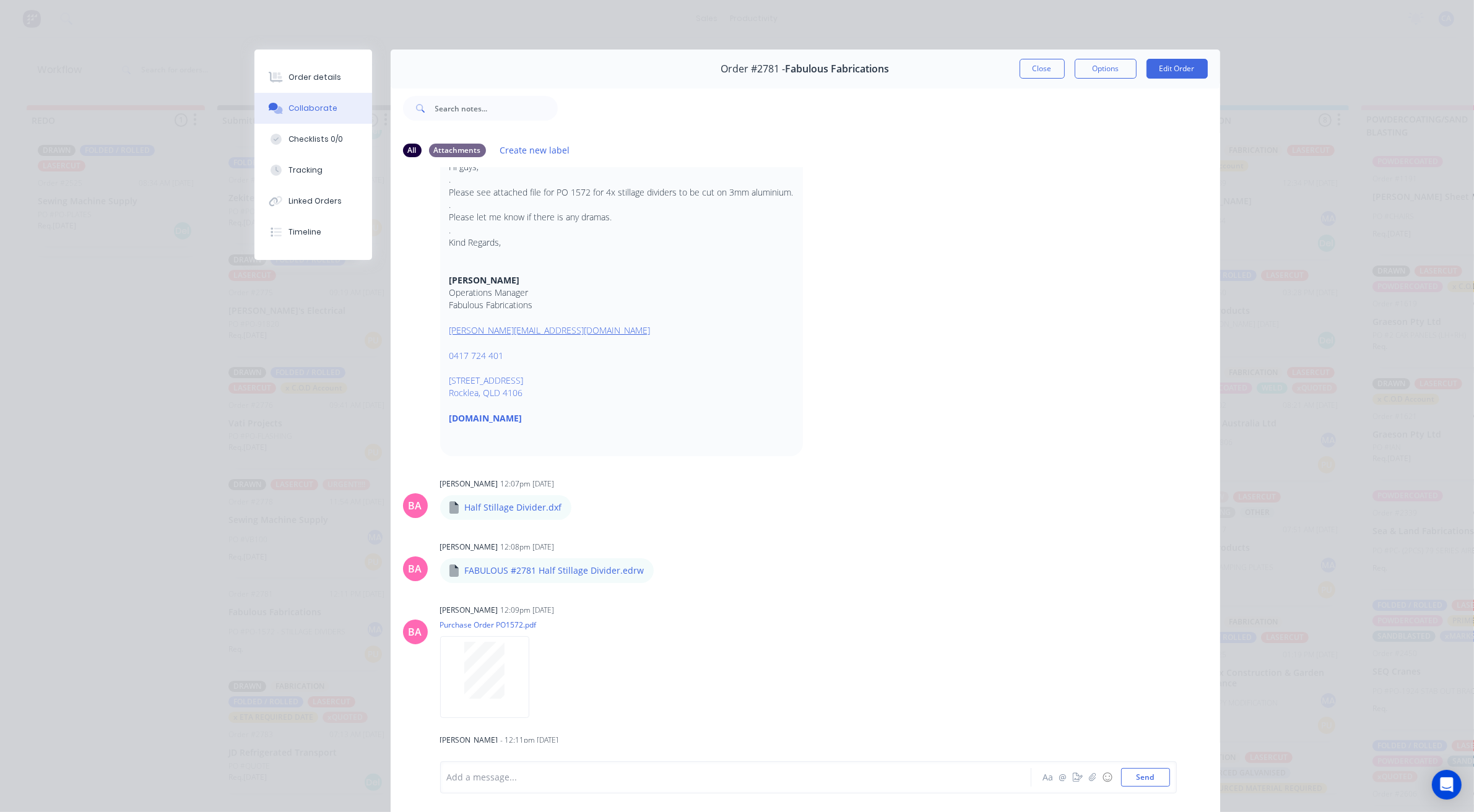
scroll to position [115, 0]
click at [577, 505] on div "Labels Download" at bounding box center [646, 505] width 139 height 18
click at [580, 505] on icon "button" at bounding box center [581, 505] width 3 height 11
click at [679, 435] on p at bounding box center [621, 441] width 344 height 13
click at [1026, 71] on button "Close" at bounding box center [1042, 69] width 45 height 20
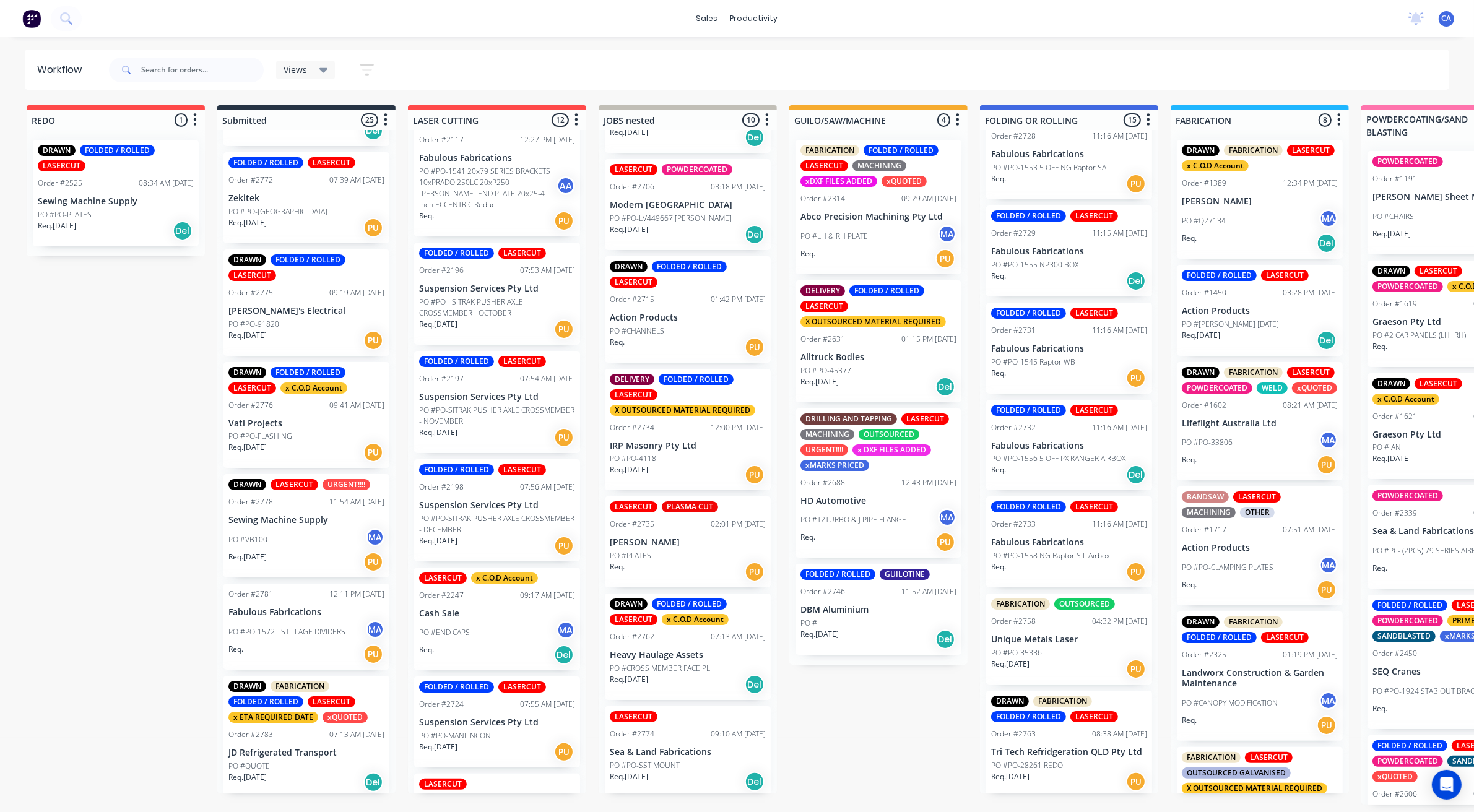
click at [1085, 271] on div "Req. Del" at bounding box center [1069, 281] width 156 height 21
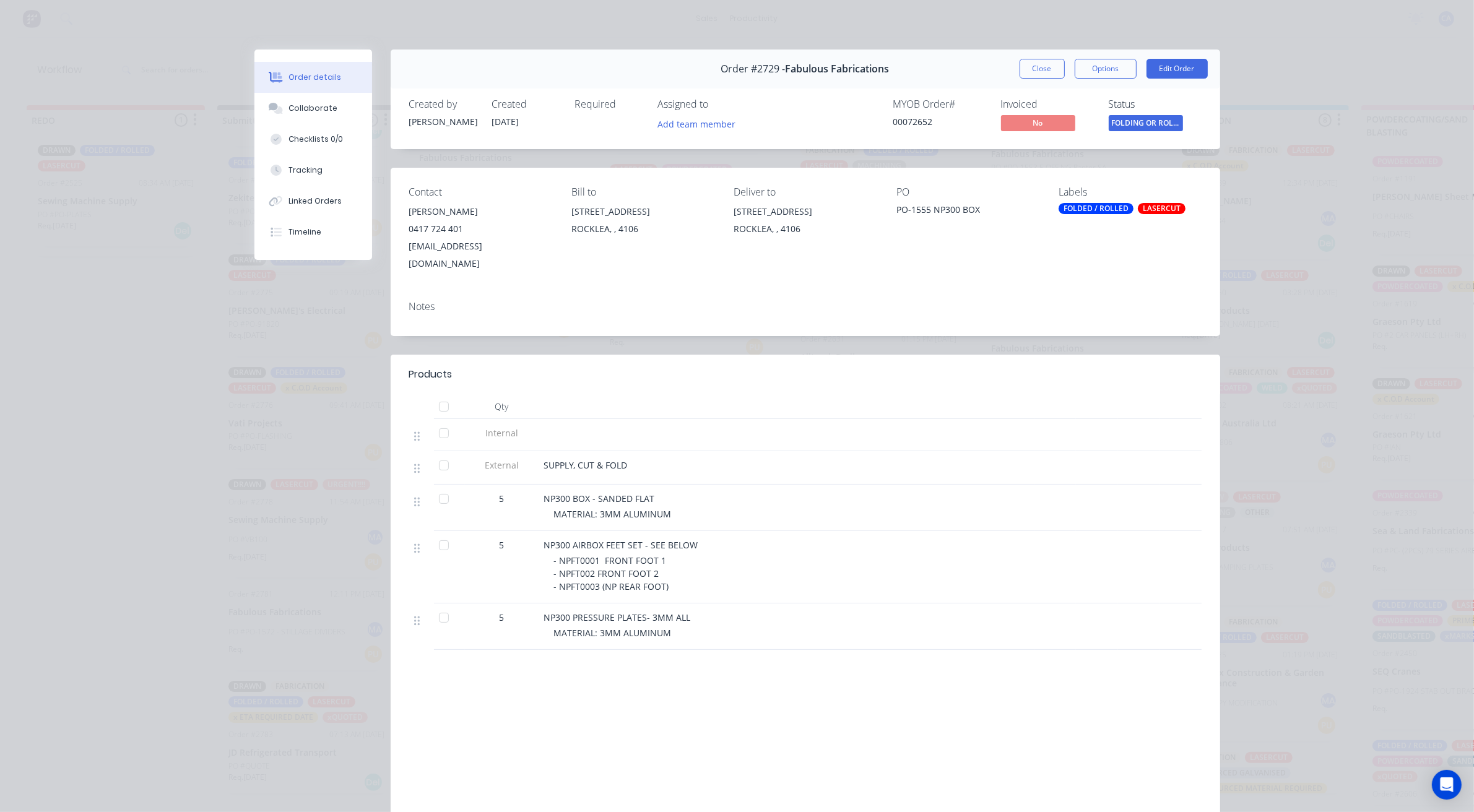
click at [1052, 58] on div "Order #2729 - Fabulous Fabrications Close Options Edit Order" at bounding box center [805, 68] width 829 height 39
click at [1043, 67] on button "Close" at bounding box center [1042, 69] width 45 height 20
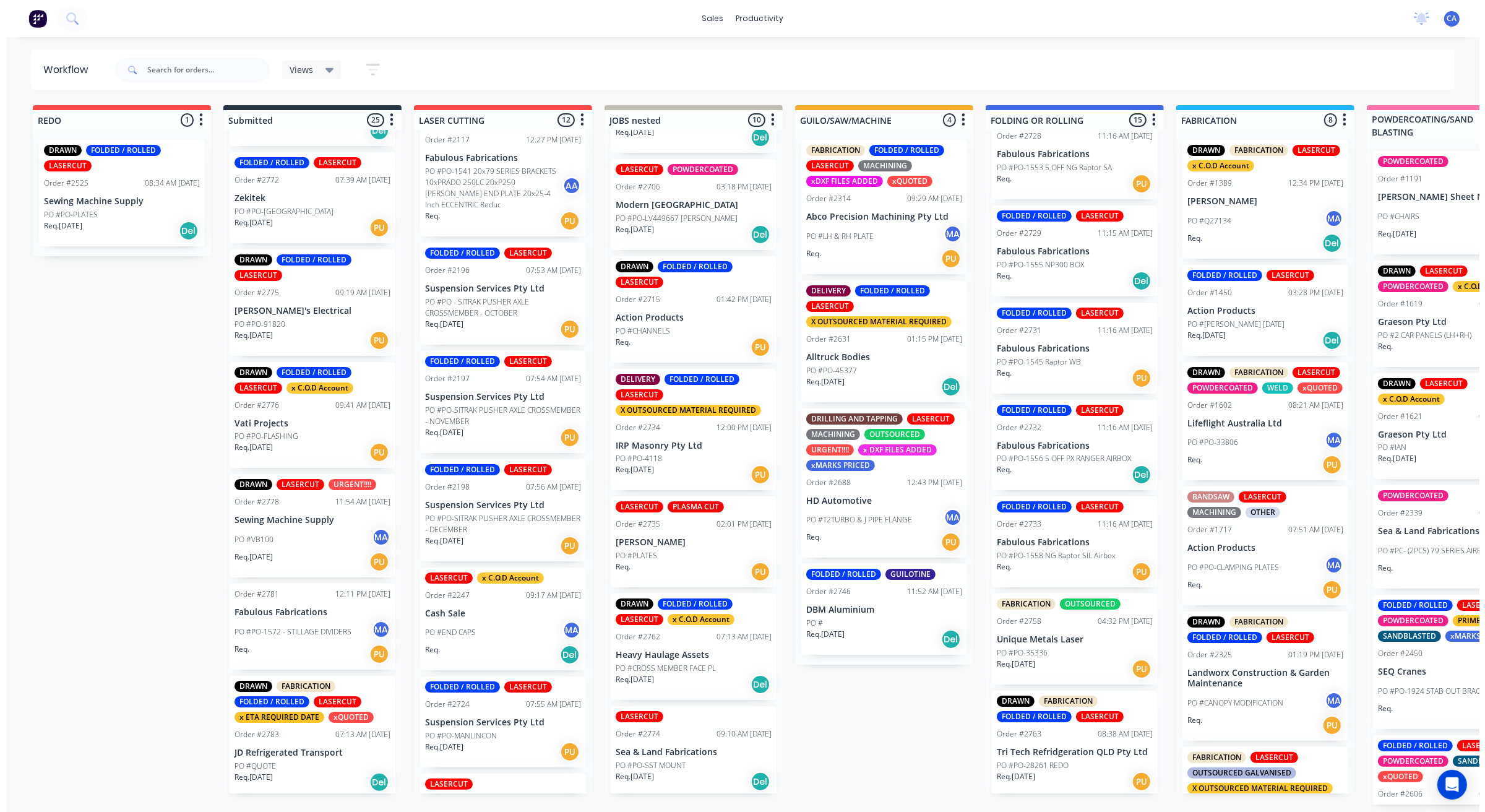
scroll to position [0, 0]
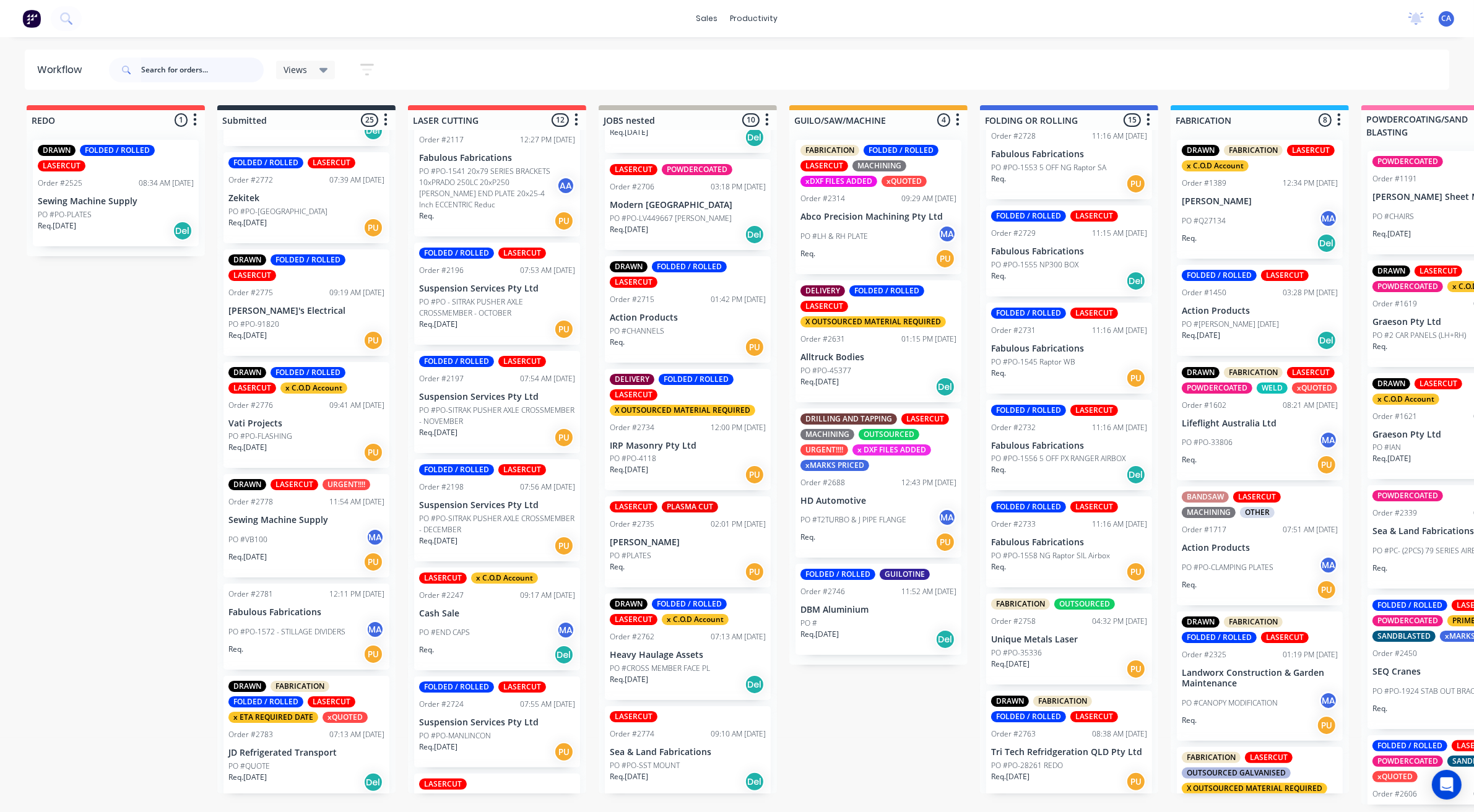
click at [204, 66] on input "text" at bounding box center [202, 70] width 122 height 25
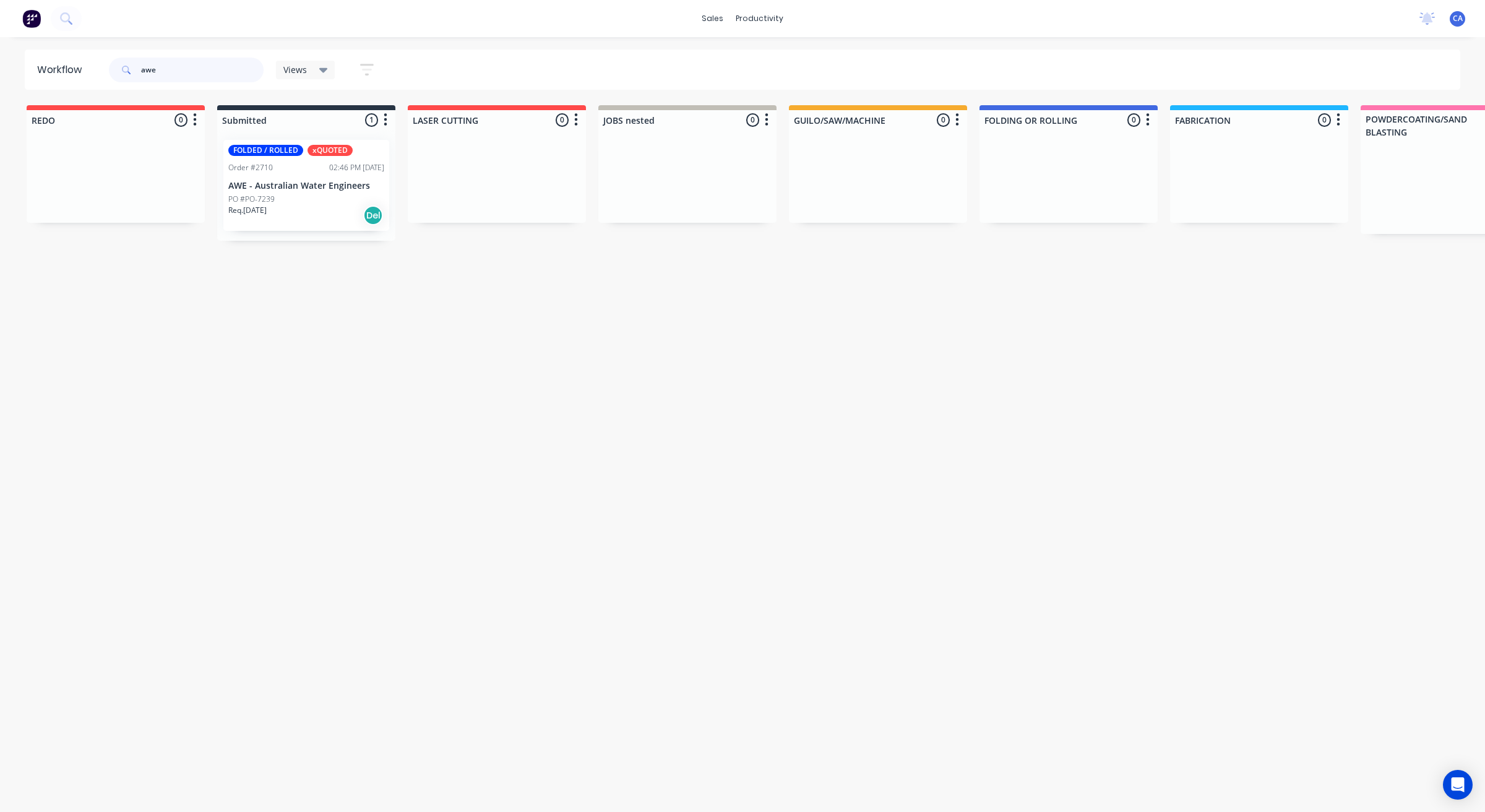
type input "awe"
click at [291, 181] on p "AWE - Australian Water Engineers" at bounding box center [306, 186] width 156 height 11
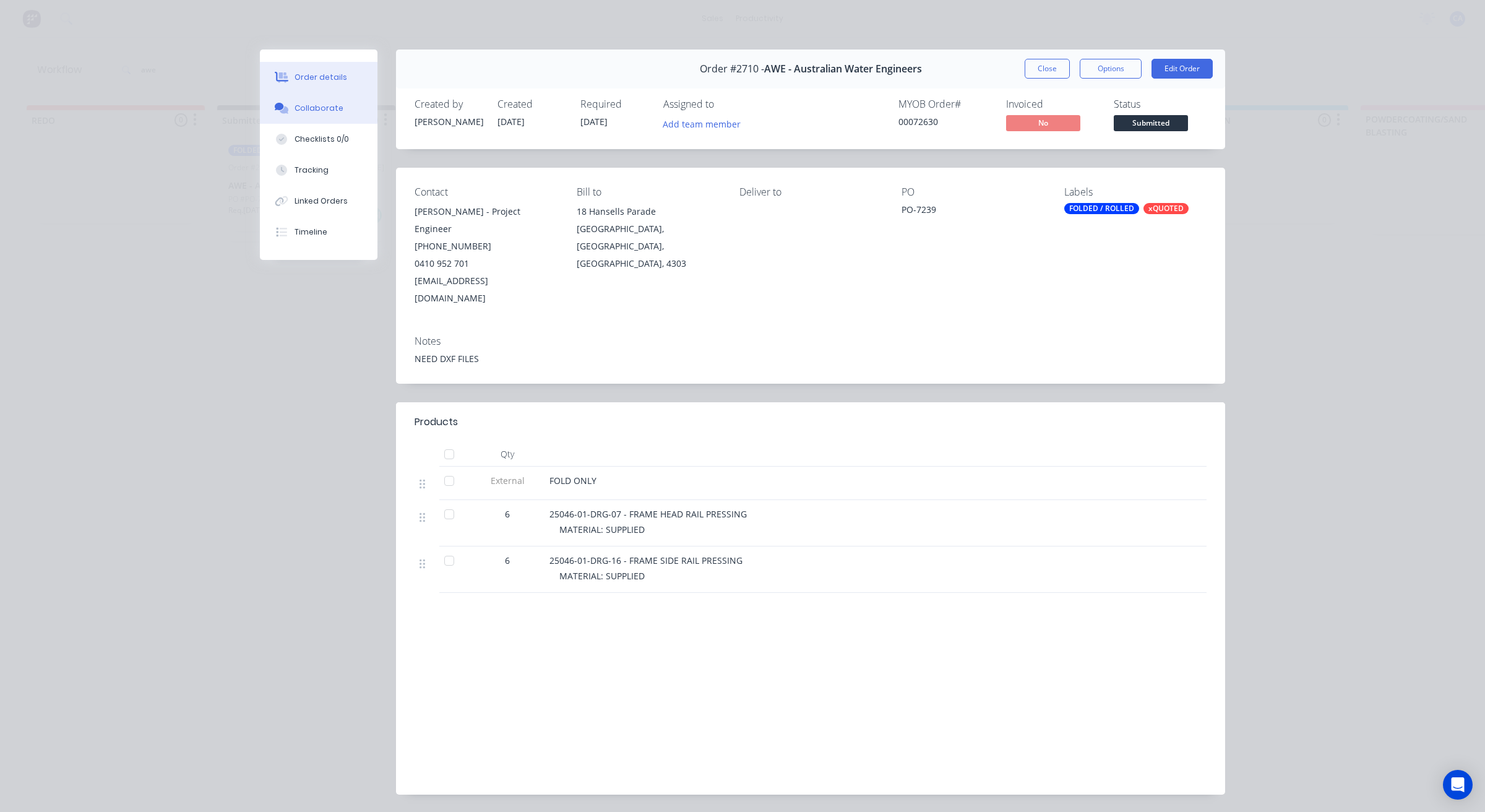
click at [320, 113] on div "Collaborate" at bounding box center [319, 108] width 49 height 11
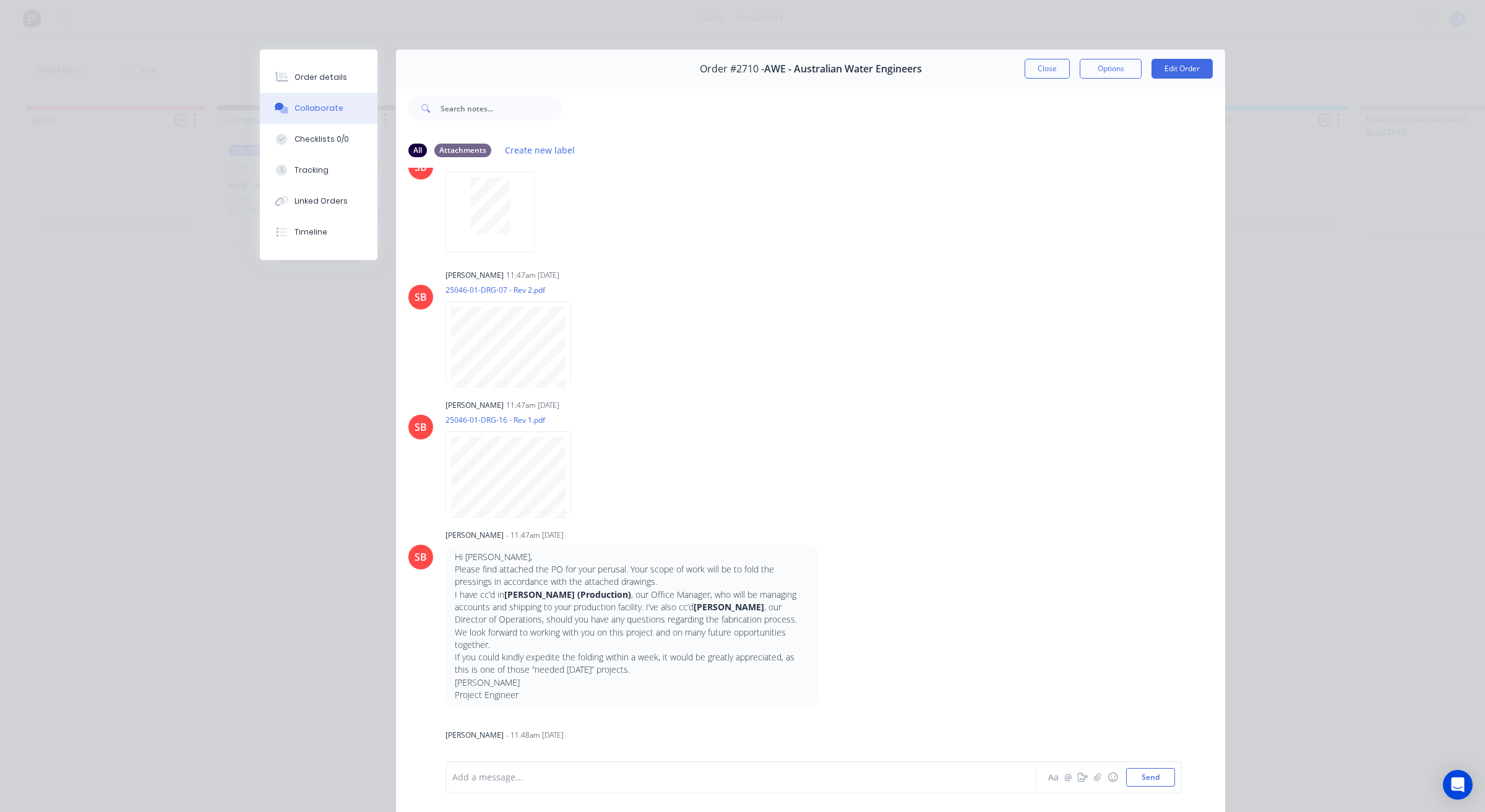
scroll to position [464, 0]
